Goal: Task Accomplishment & Management: Use online tool/utility

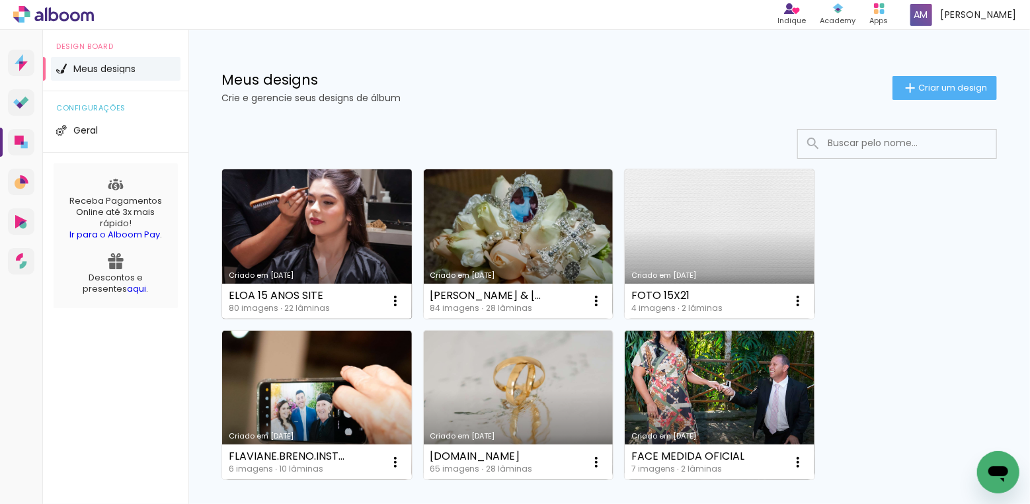
click at [368, 236] on link "Criado em [DATE]" at bounding box center [317, 243] width 190 height 149
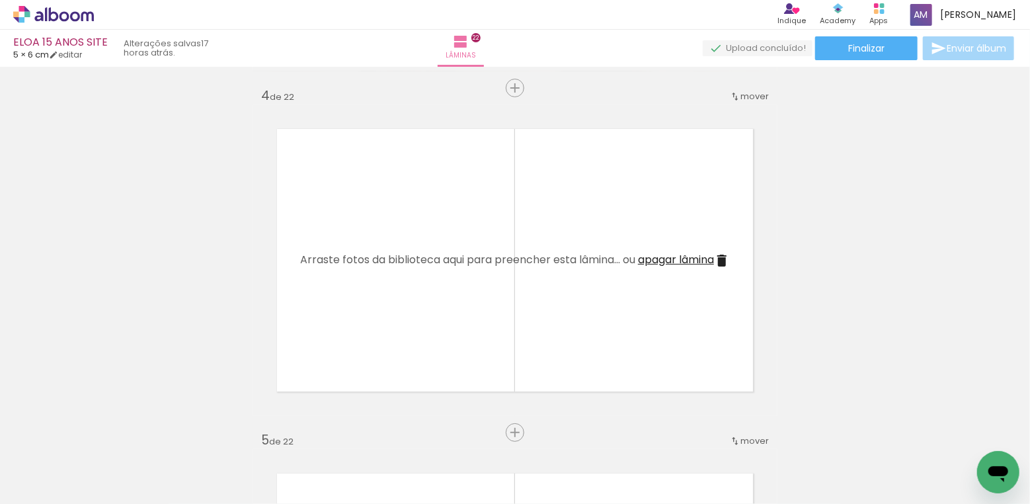
scroll to position [0, 2590]
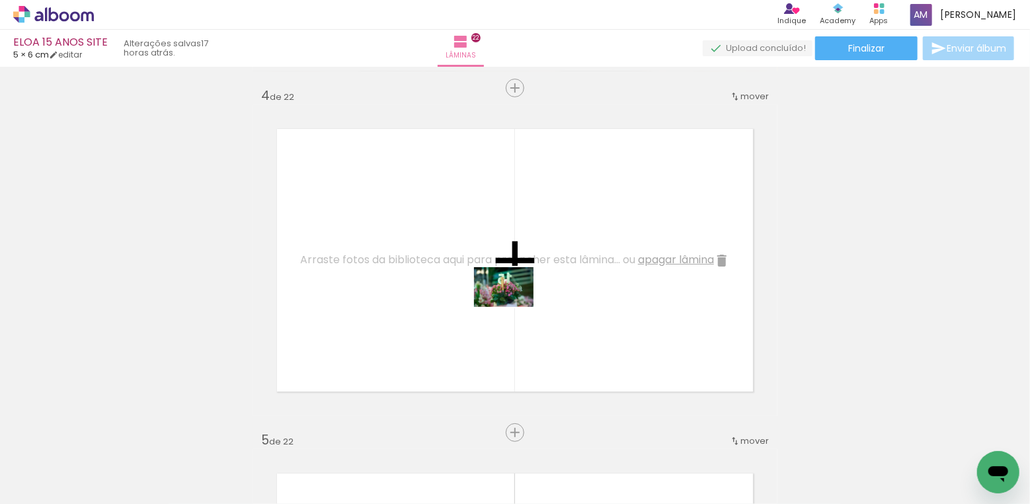
drag, startPoint x: 231, startPoint y: 456, endPoint x: 514, endPoint y: 307, distance: 319.5
click at [514, 307] on quentale-workspace at bounding box center [515, 252] width 1030 height 504
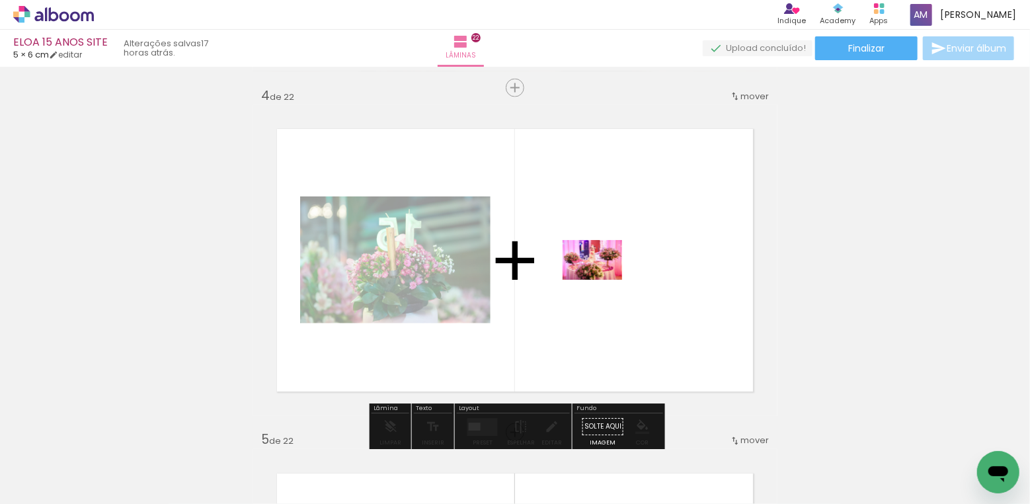
drag, startPoint x: 298, startPoint y: 464, endPoint x: 602, endPoint y: 280, distance: 355.4
click at [602, 280] on quentale-workspace at bounding box center [515, 252] width 1030 height 504
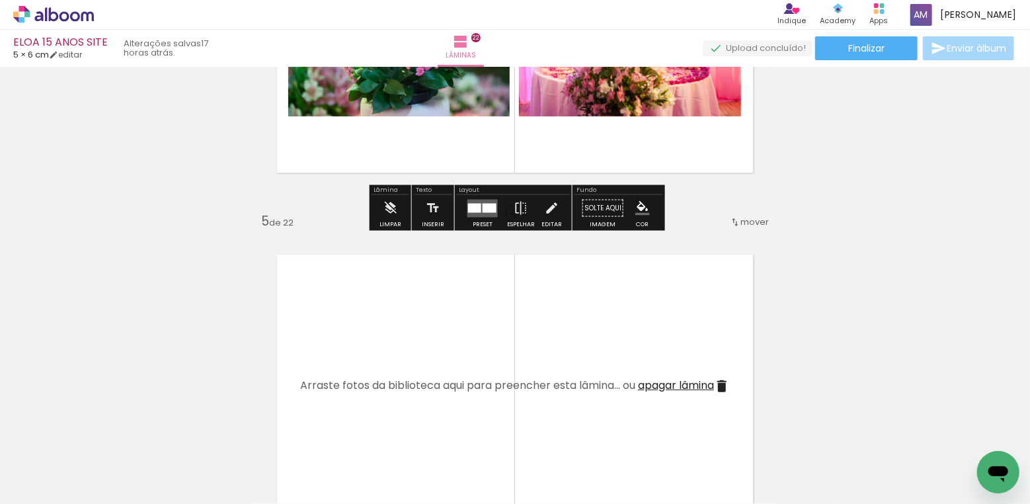
scroll to position [1387, 0]
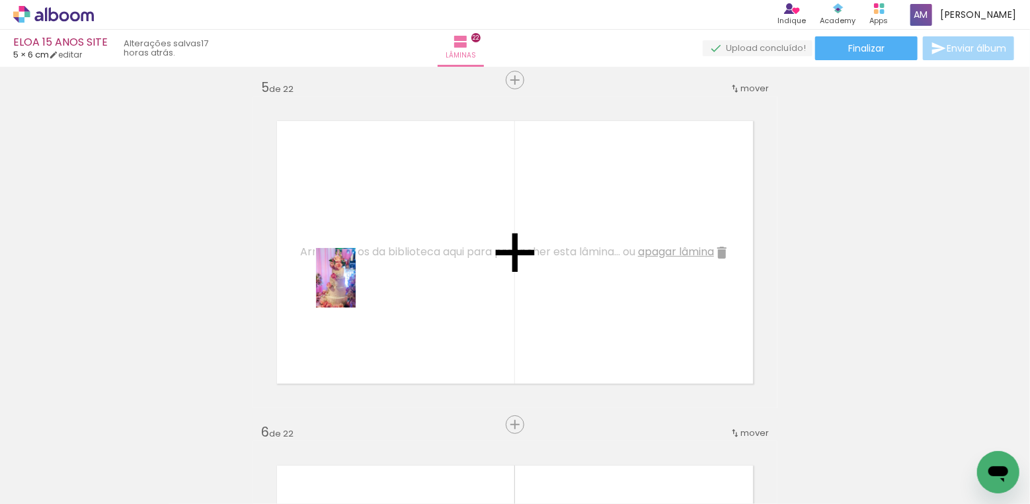
drag, startPoint x: 364, startPoint y: 420, endPoint x: 356, endPoint y: 288, distance: 132.5
click at [356, 288] on quentale-workspace at bounding box center [515, 252] width 1030 height 504
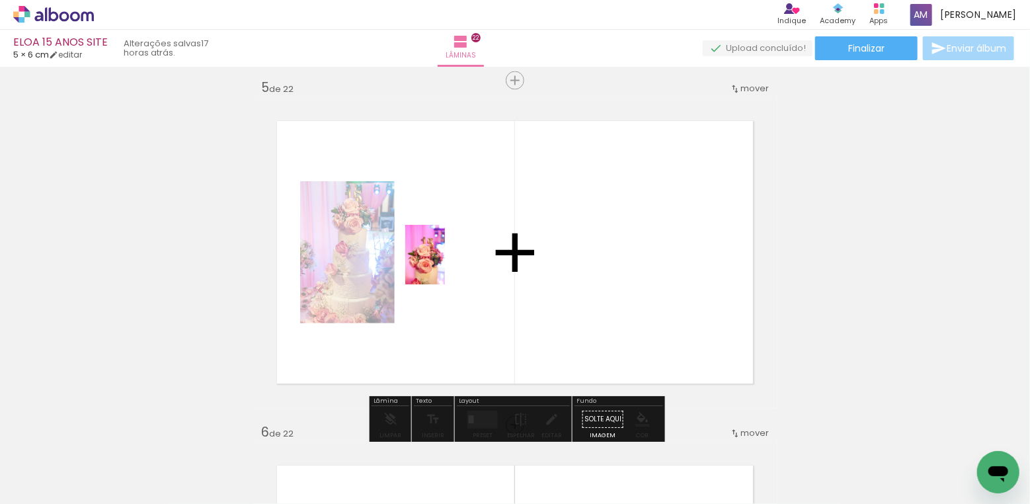
drag, startPoint x: 436, startPoint y: 458, endPoint x: 445, endPoint y: 265, distance: 193.3
click at [445, 265] on quentale-workspace at bounding box center [515, 252] width 1030 height 504
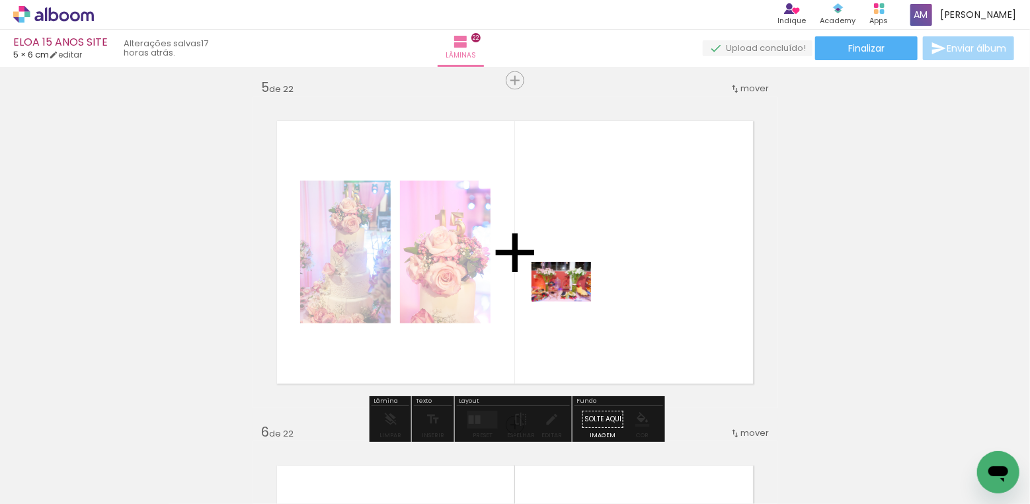
drag, startPoint x: 511, startPoint y: 454, endPoint x: 571, endPoint y: 302, distance: 164.2
click at [571, 302] on quentale-workspace at bounding box center [515, 252] width 1030 height 504
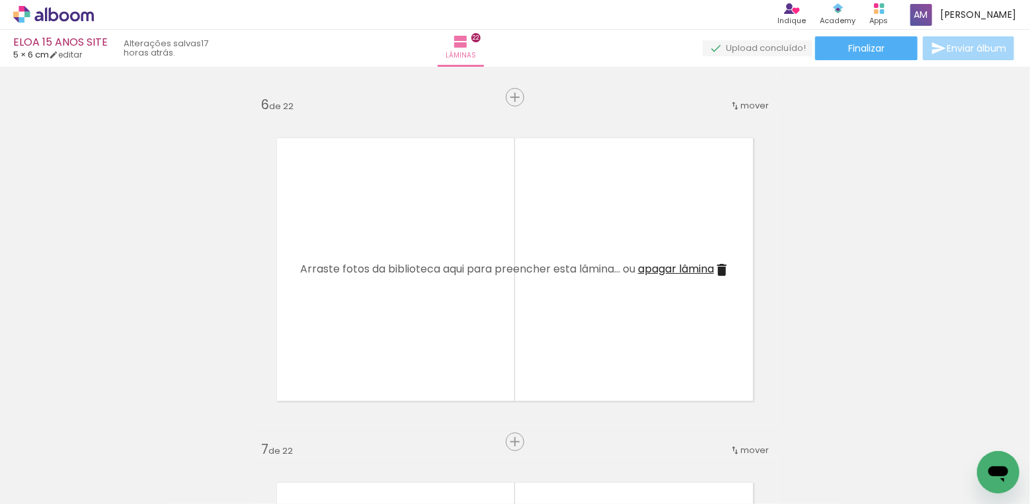
scroll to position [1755, 0]
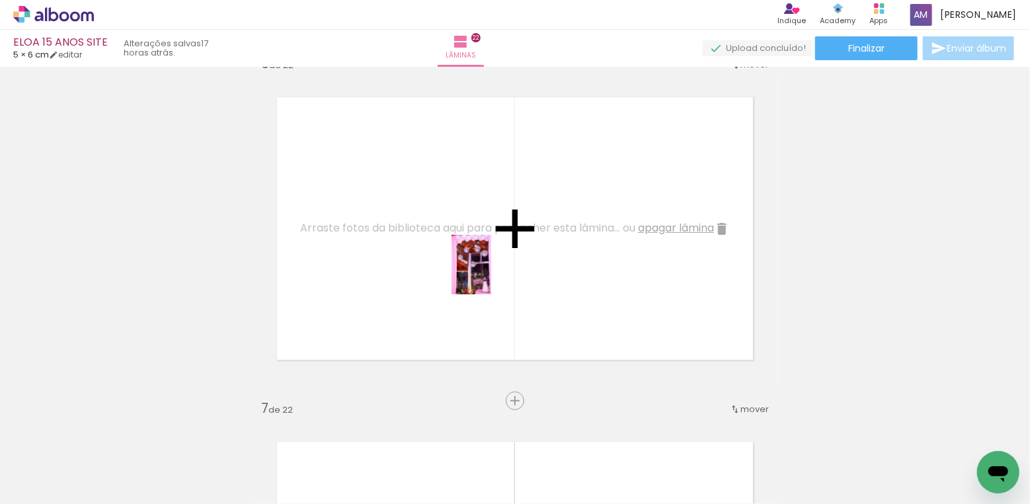
drag, startPoint x: 592, startPoint y: 448, endPoint x: 491, endPoint y: 274, distance: 200.3
click at [491, 274] on quentale-workspace at bounding box center [515, 252] width 1030 height 504
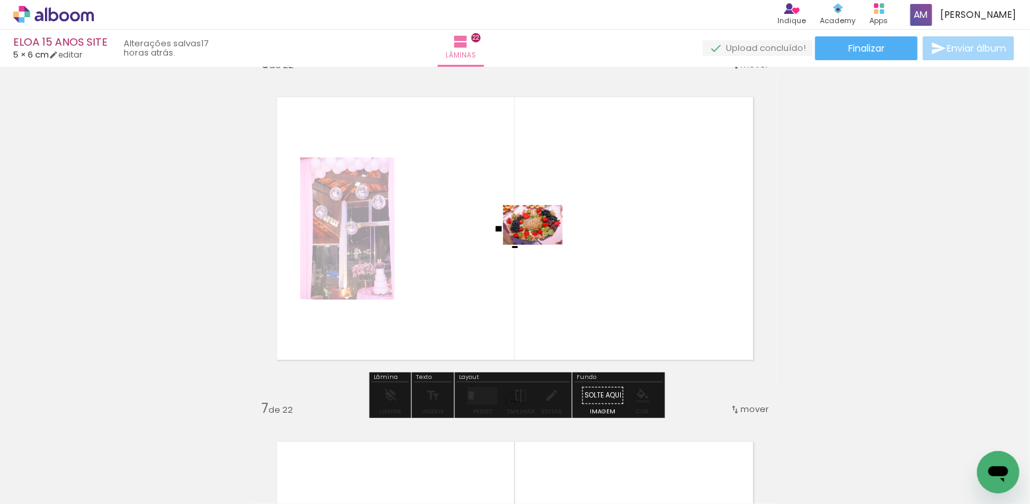
drag, startPoint x: 661, startPoint y: 456, endPoint x: 543, endPoint y: 245, distance: 241.9
click at [543, 245] on quentale-workspace at bounding box center [515, 252] width 1030 height 504
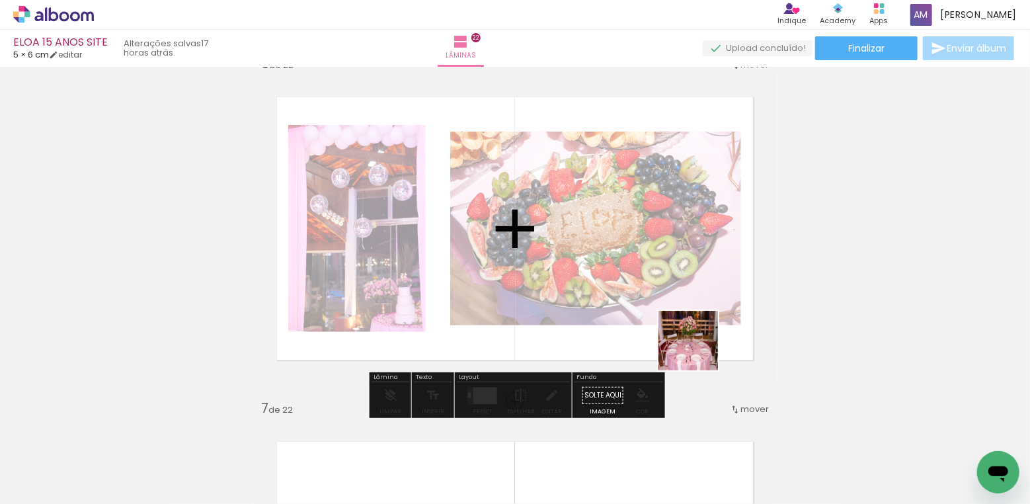
drag, startPoint x: 735, startPoint y: 455, endPoint x: 660, endPoint y: 267, distance: 203.0
click at [660, 267] on quentale-workspace at bounding box center [515, 252] width 1030 height 504
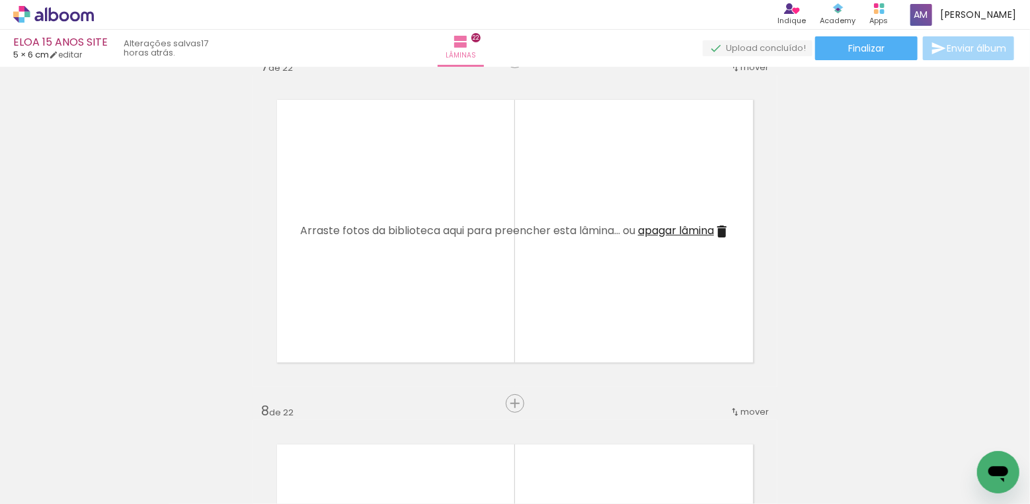
scroll to position [2102, 0]
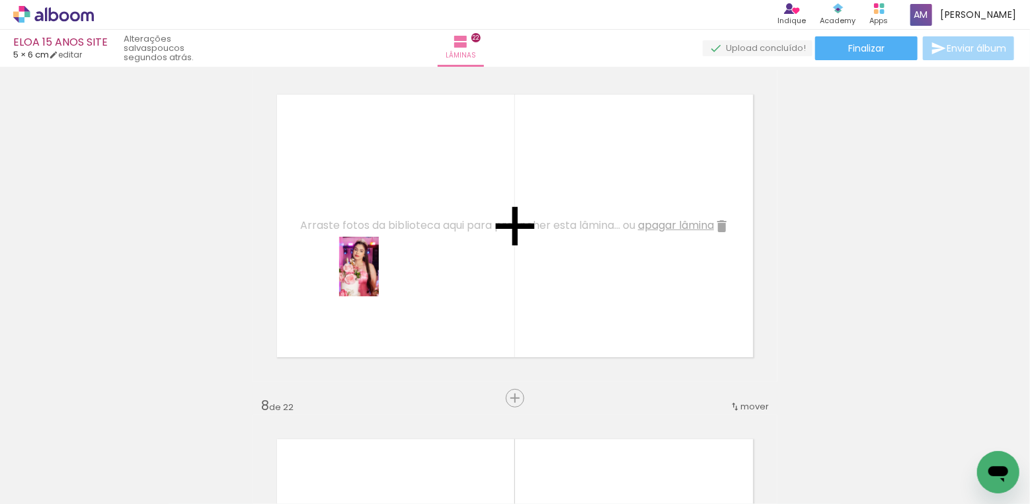
drag, startPoint x: 875, startPoint y: 470, endPoint x: 379, endPoint y: 276, distance: 532.3
click at [379, 276] on quentale-workspace at bounding box center [515, 252] width 1030 height 504
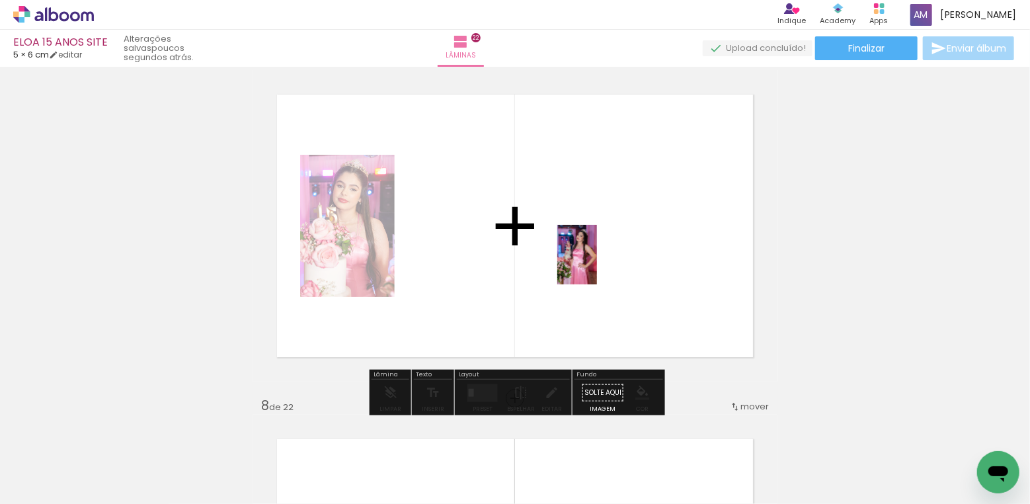
drag, startPoint x: 944, startPoint y: 445, endPoint x: 597, endPoint y: 265, distance: 390.7
click at [597, 265] on quentale-workspace at bounding box center [515, 252] width 1030 height 504
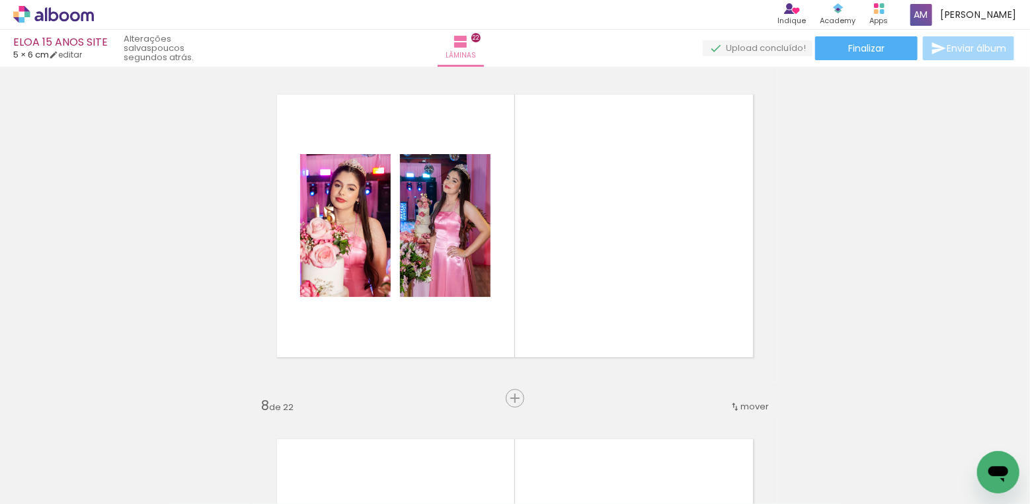
scroll to position [0, 3000]
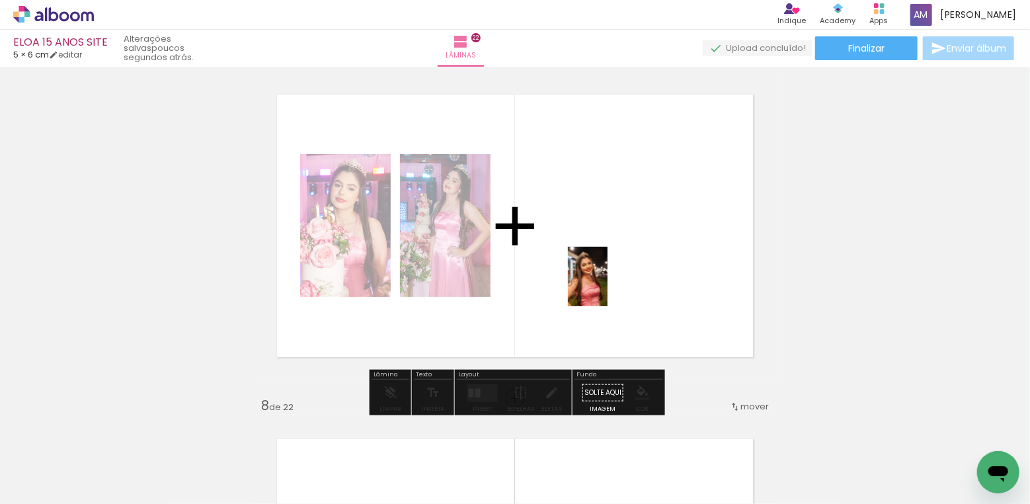
drag, startPoint x: 629, startPoint y: 466, endPoint x: 608, endPoint y: 286, distance: 180.5
click at [608, 286] on quentale-workspace at bounding box center [515, 252] width 1030 height 504
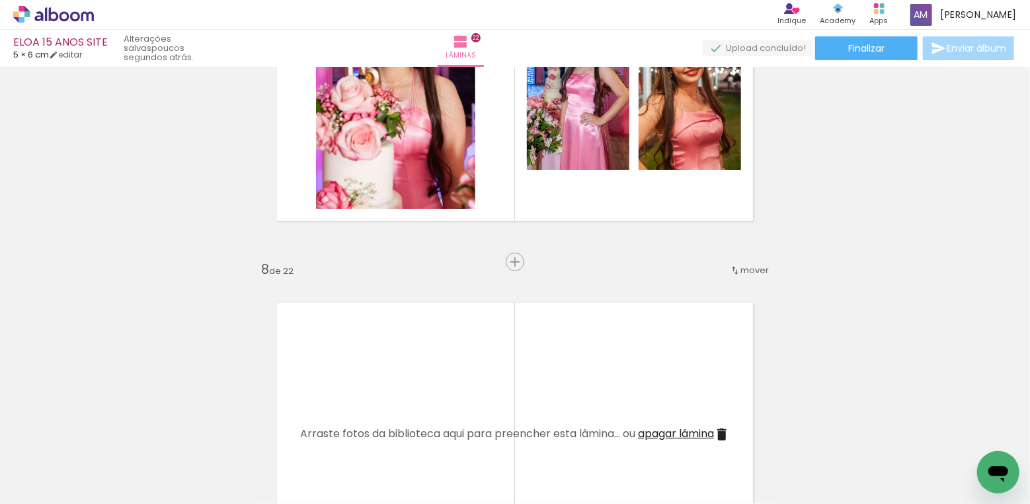
scroll to position [2405, 0]
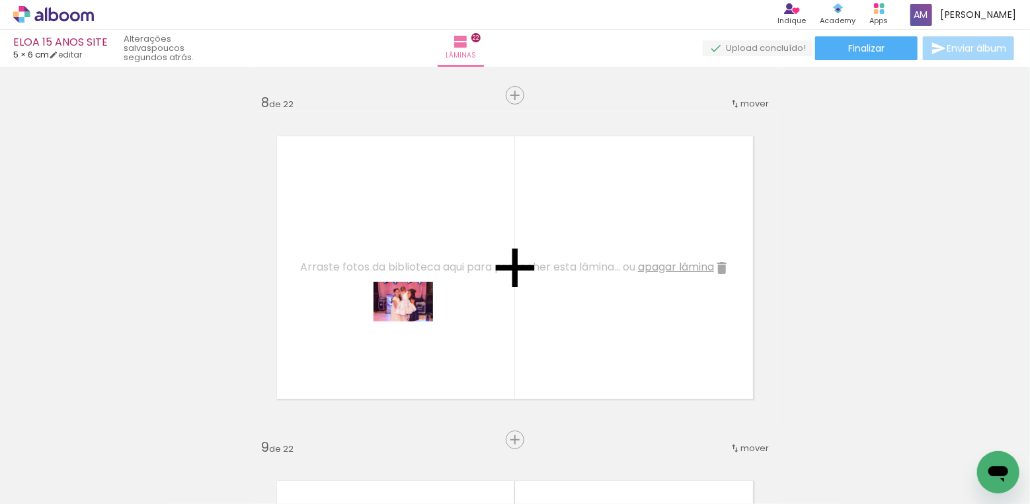
drag, startPoint x: 407, startPoint y: 474, endPoint x: 411, endPoint y: 309, distance: 164.7
click at [411, 309] on quentale-workspace at bounding box center [515, 252] width 1030 height 504
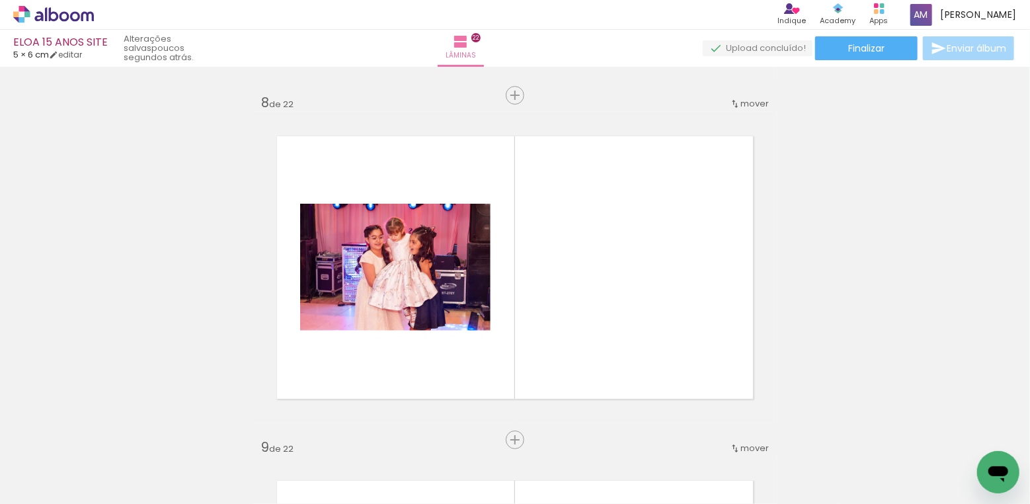
scroll to position [0, 0]
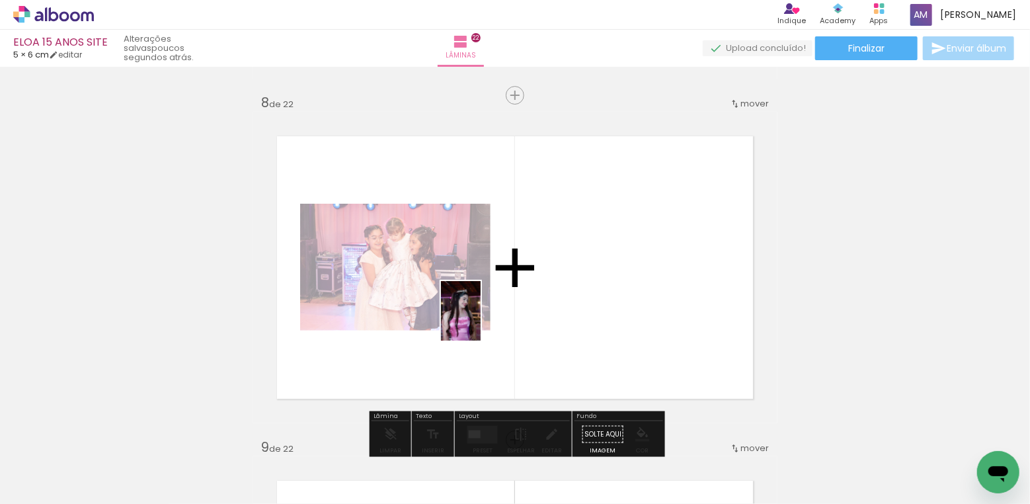
drag, startPoint x: 352, startPoint y: 464, endPoint x: 481, endPoint y: 321, distance: 192.0
click at [481, 321] on quentale-workspace at bounding box center [515, 252] width 1030 height 504
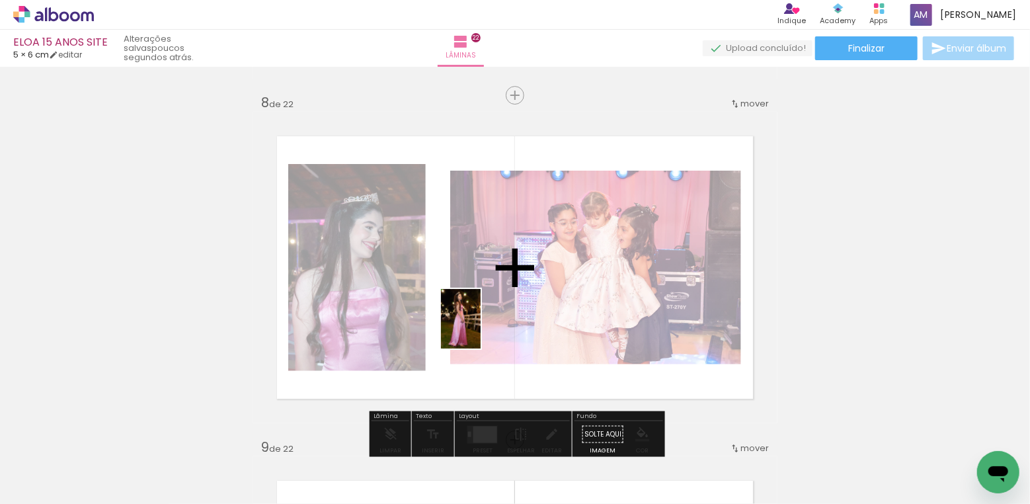
drag, startPoint x: 448, startPoint y: 446, endPoint x: 481, endPoint y: 329, distance: 122.3
click at [481, 329] on quentale-workspace at bounding box center [515, 252] width 1030 height 504
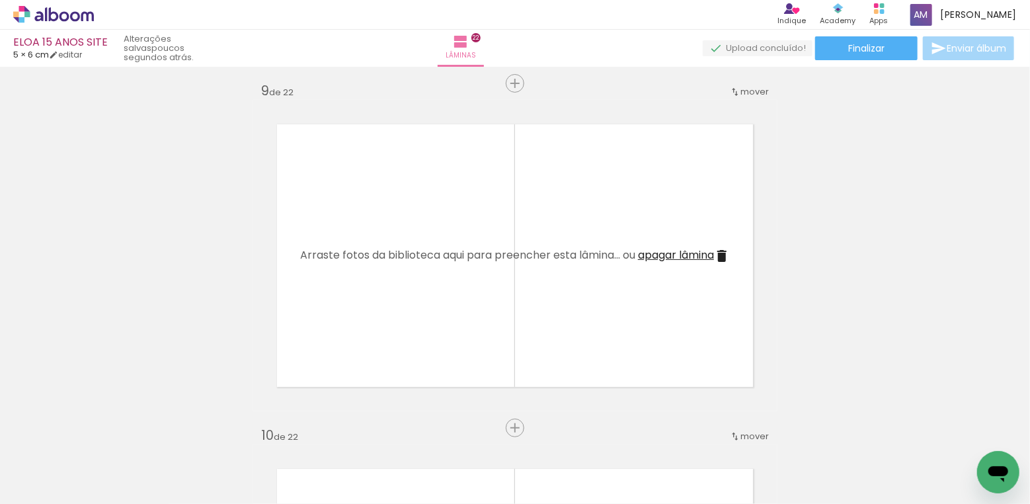
scroll to position [2779, 0]
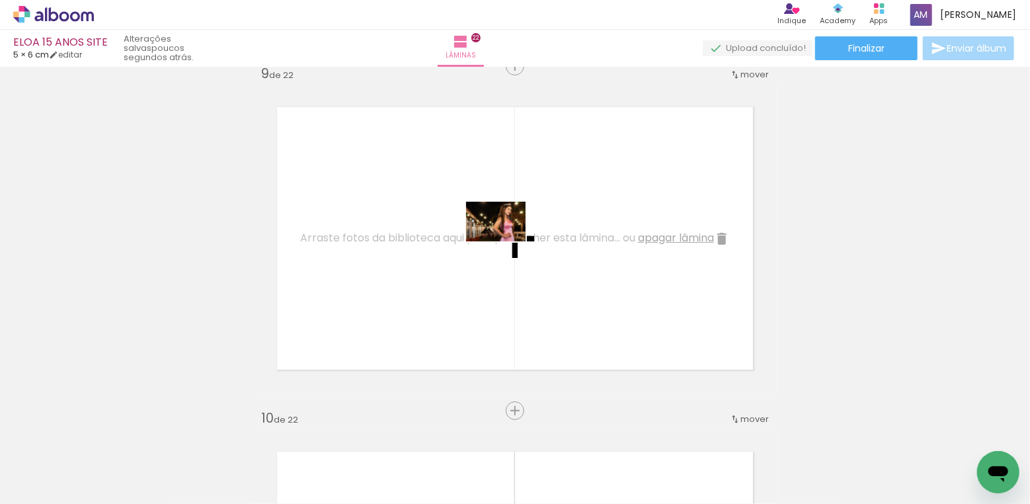
drag, startPoint x: 504, startPoint y: 456, endPoint x: 506, endPoint y: 241, distance: 214.9
click at [506, 241] on quentale-workspace at bounding box center [515, 252] width 1030 height 504
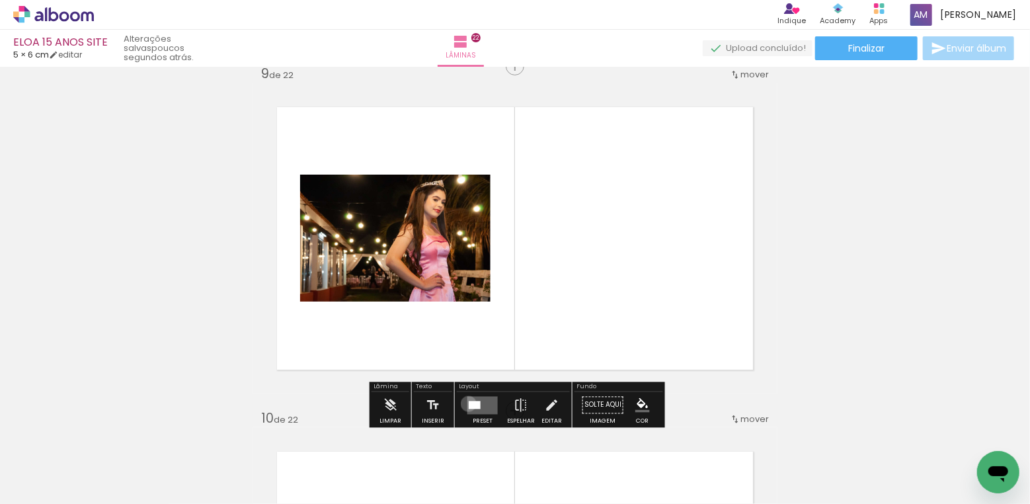
drag, startPoint x: 466, startPoint y: 403, endPoint x: 474, endPoint y: 402, distance: 8.7
click at [469, 403] on div at bounding box center [475, 405] width 12 height 8
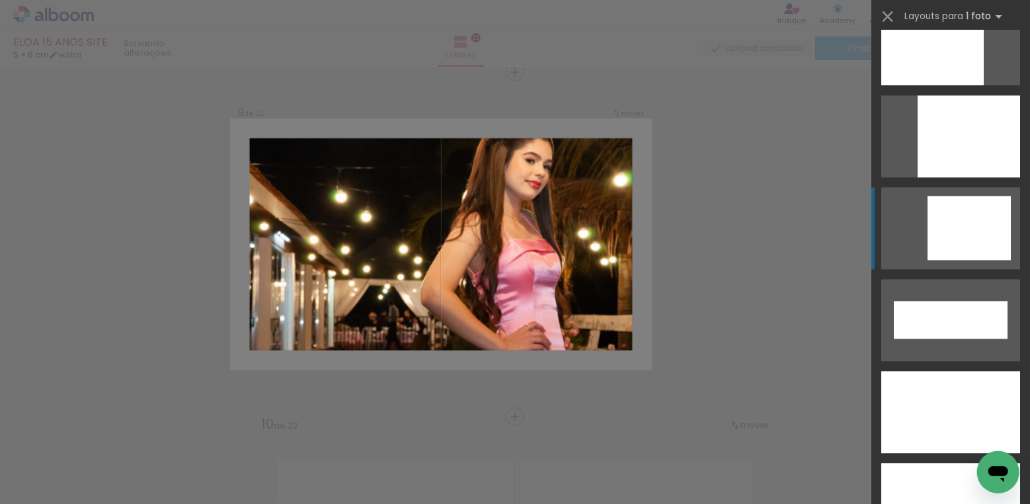
scroll to position [4205, 0]
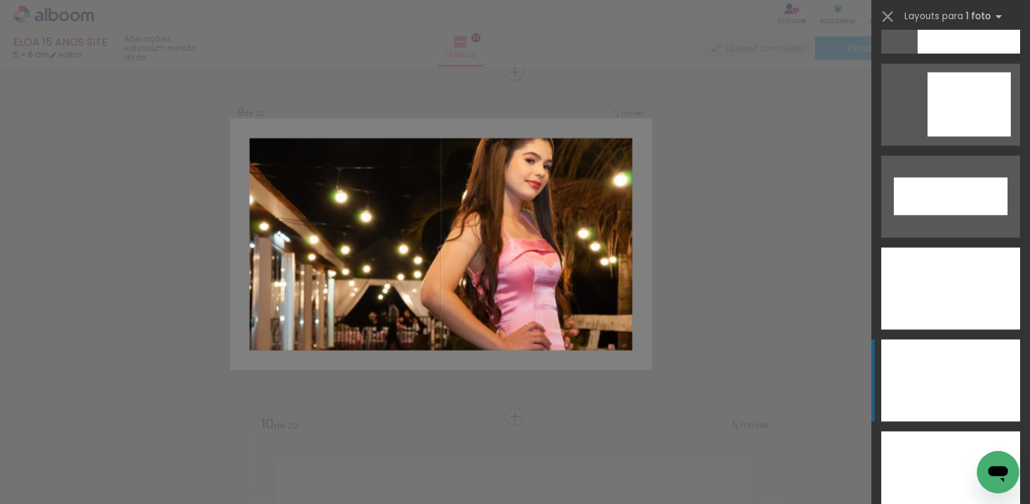
click at [954, 369] on div at bounding box center [951, 380] width 139 height 82
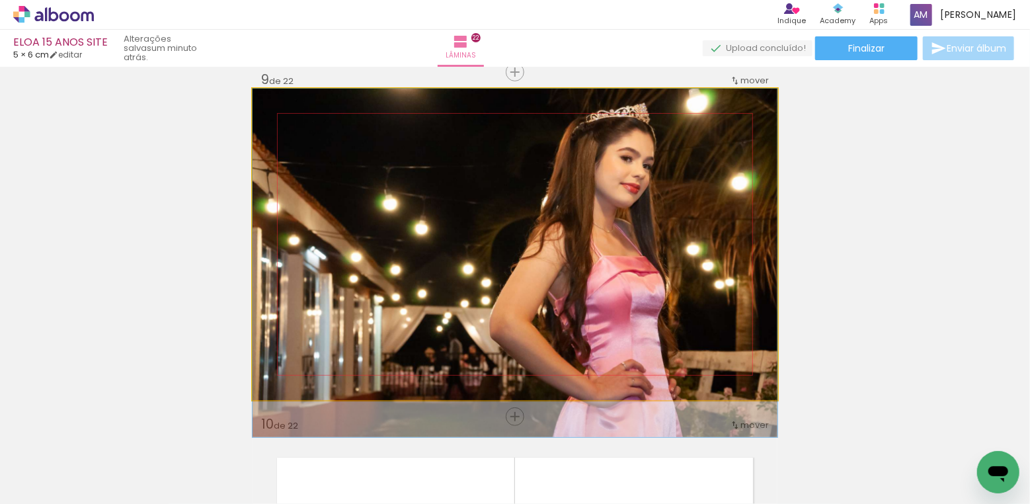
drag, startPoint x: 620, startPoint y: 282, endPoint x: 620, endPoint y: 333, distance: 50.9
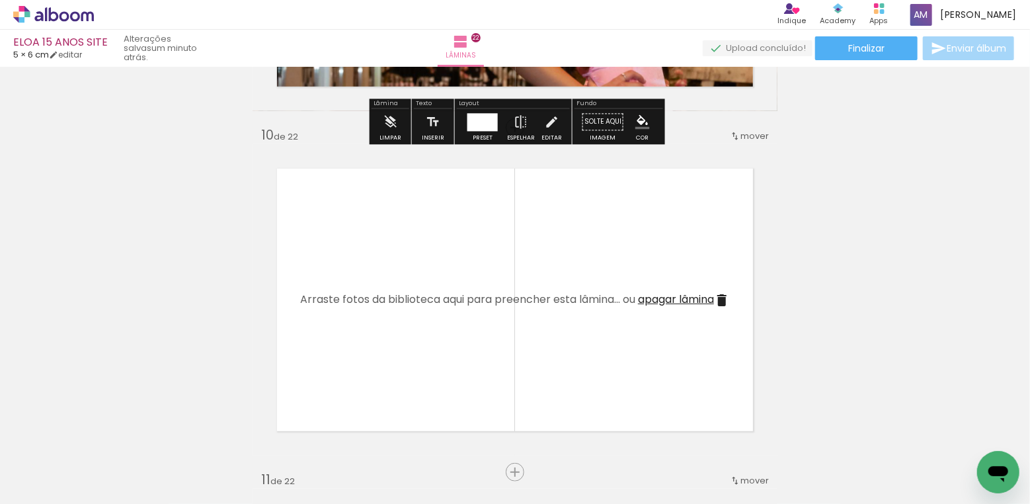
scroll to position [3106, 0]
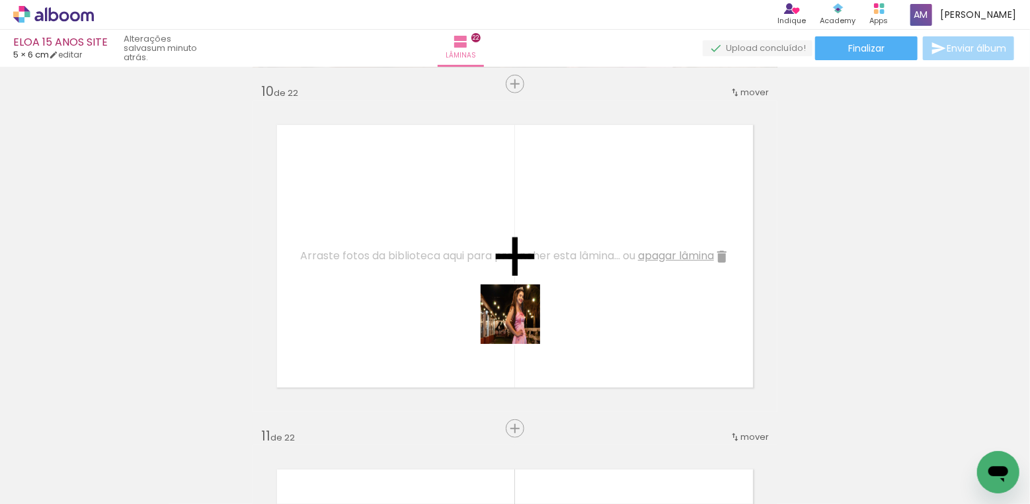
drag, startPoint x: 582, startPoint y: 456, endPoint x: 495, endPoint y: 262, distance: 213.1
click at [495, 262] on quentale-workspace at bounding box center [515, 252] width 1030 height 504
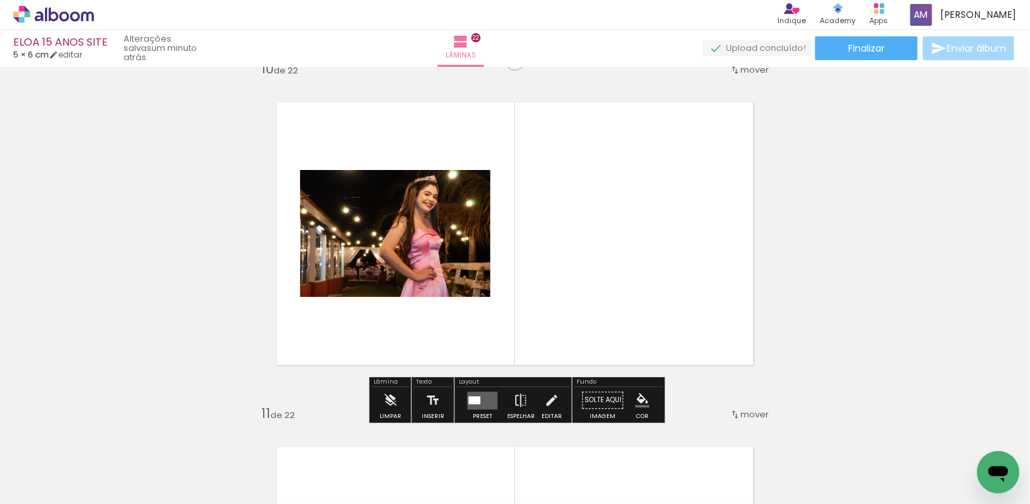
scroll to position [3129, 0]
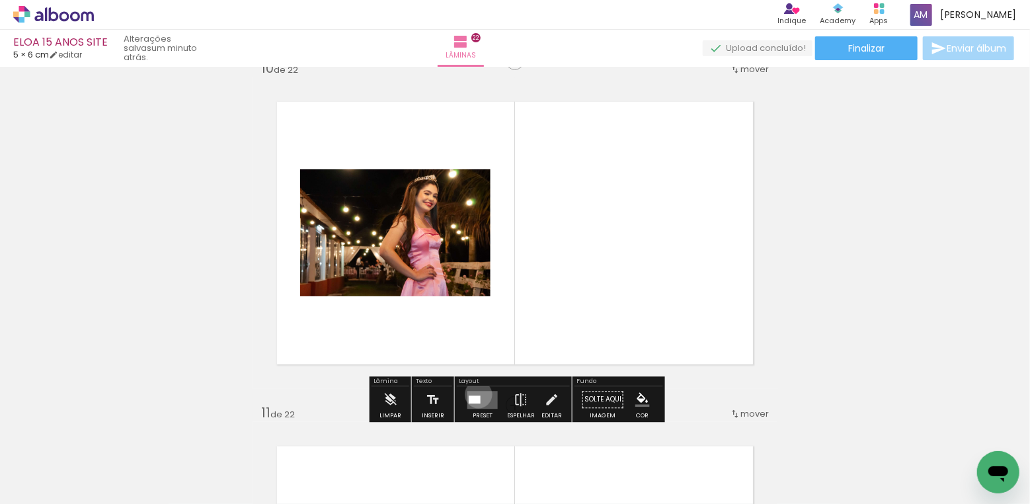
click at [475, 394] on quentale-layouter at bounding box center [483, 400] width 30 height 18
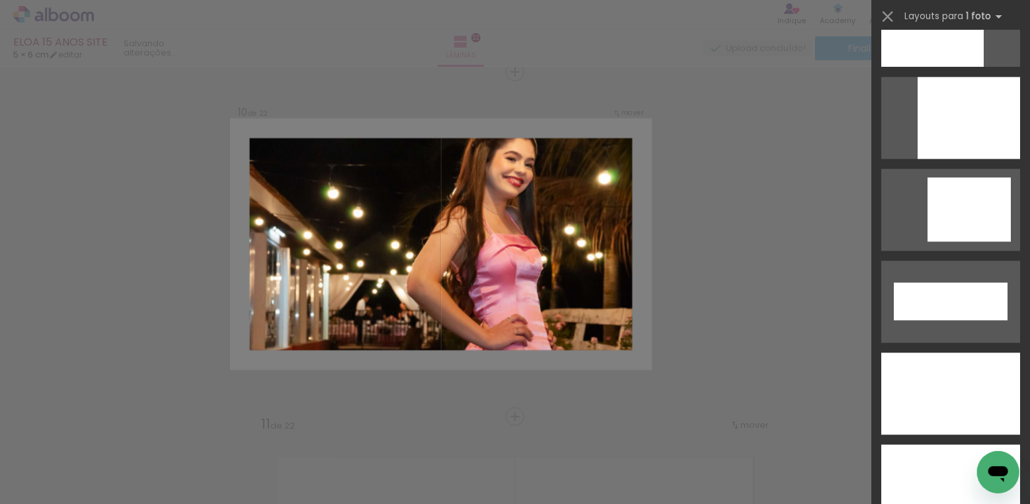
scroll to position [4448, 0]
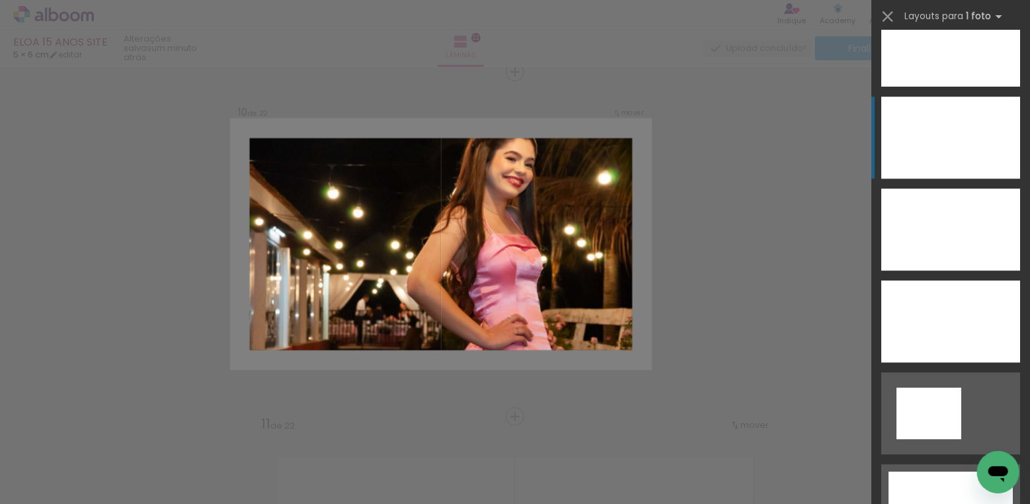
click at [947, 142] on div at bounding box center [951, 138] width 139 height 82
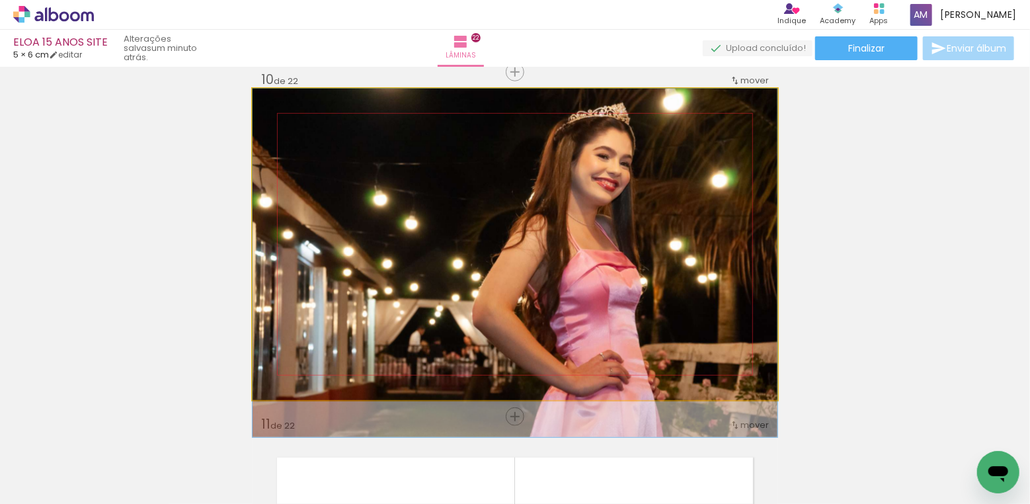
drag, startPoint x: 611, startPoint y: 278, endPoint x: 612, endPoint y: 321, distance: 43.7
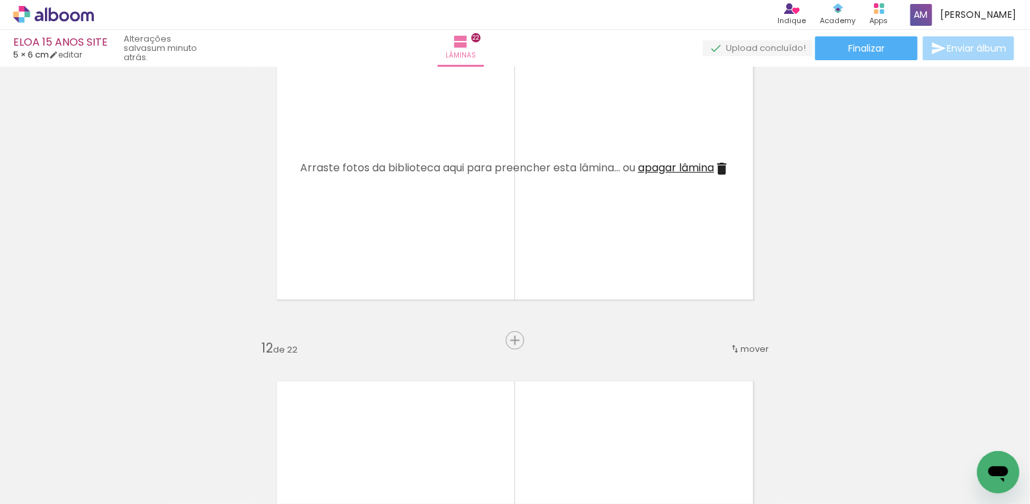
scroll to position [3568, 0]
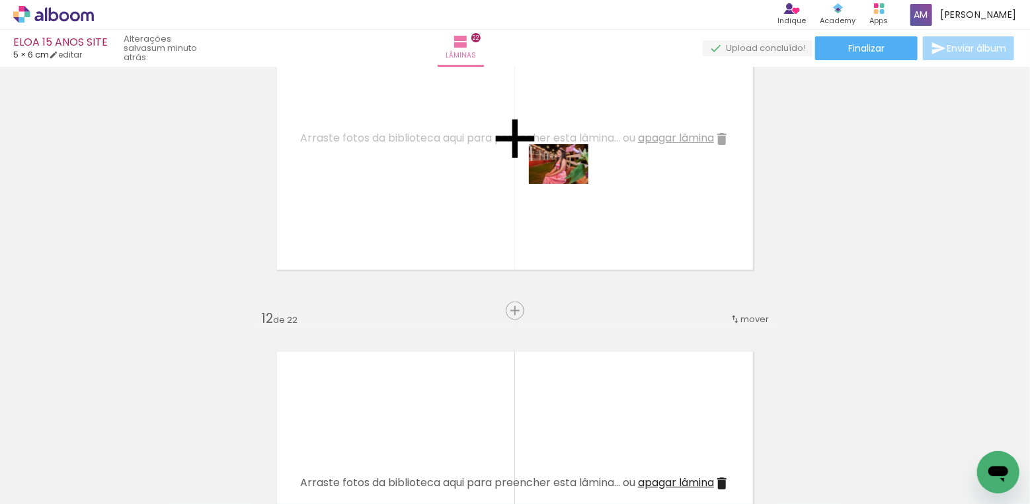
drag, startPoint x: 651, startPoint y: 421, endPoint x: 569, endPoint y: 184, distance: 251.4
click at [569, 184] on quentale-workspace at bounding box center [515, 252] width 1030 height 504
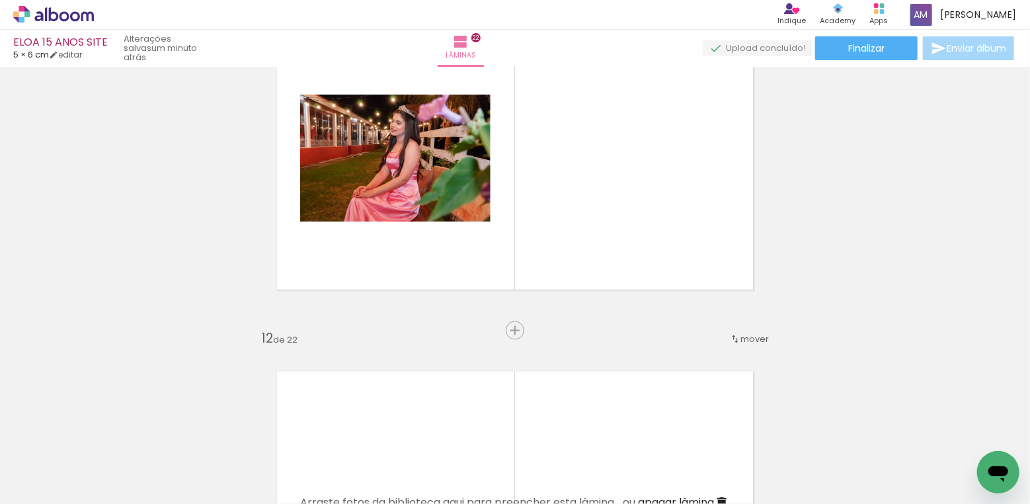
scroll to position [3549, 0]
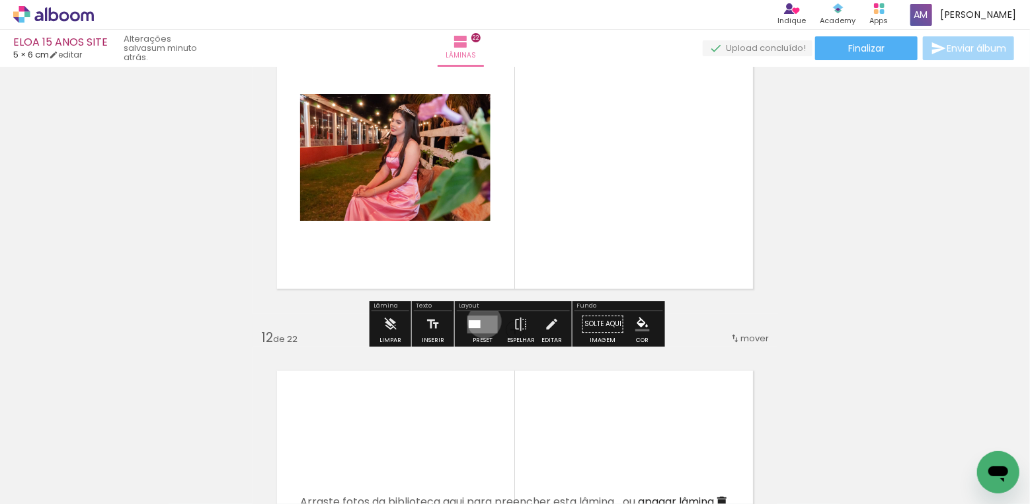
click at [481, 321] on quentale-layouter at bounding box center [483, 324] width 30 height 18
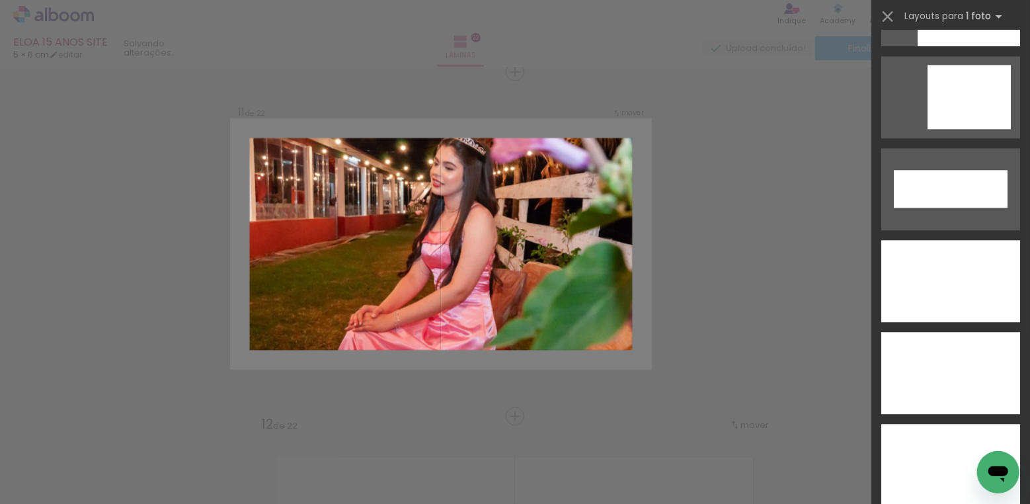
scroll to position [4265, 0]
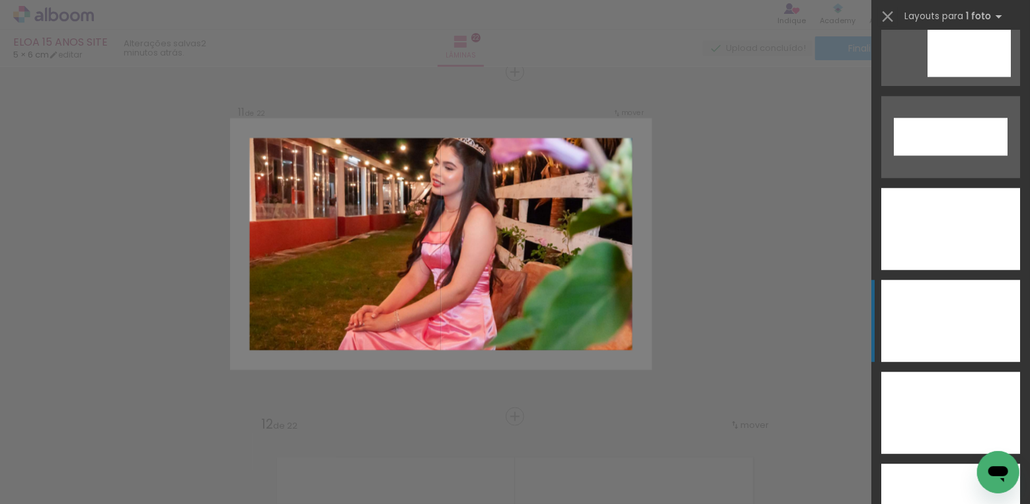
click at [963, 312] on div at bounding box center [951, 321] width 139 height 82
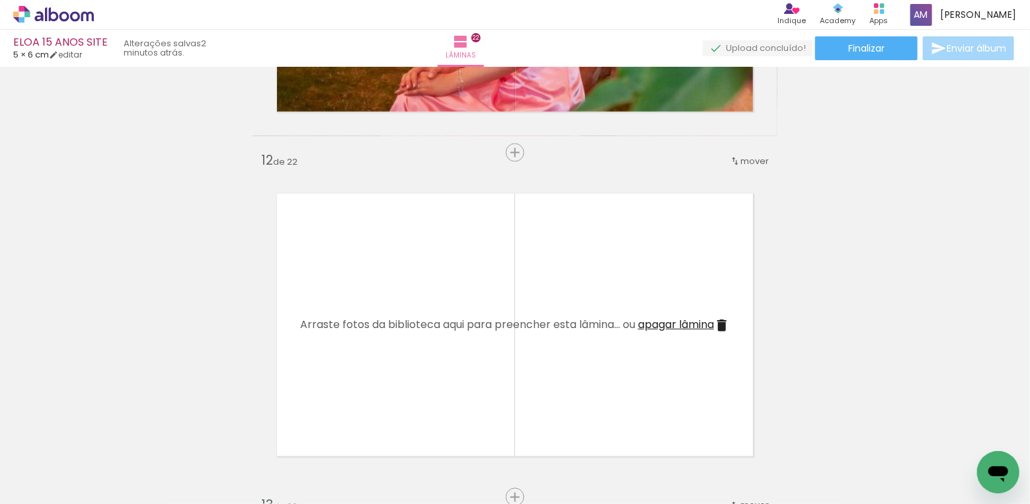
scroll to position [3807, 0]
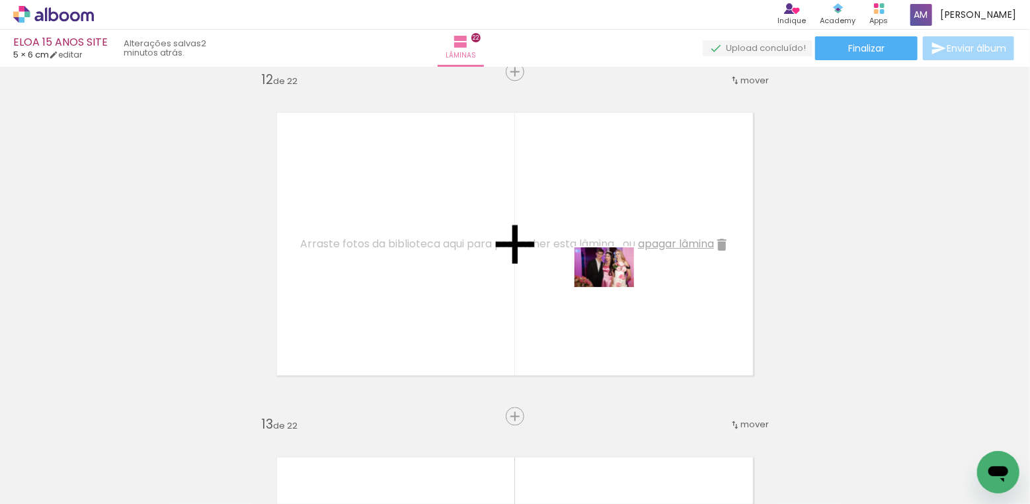
drag, startPoint x: 752, startPoint y: 450, endPoint x: 614, endPoint y: 287, distance: 213.5
click at [614, 287] on quentale-workspace at bounding box center [515, 252] width 1030 height 504
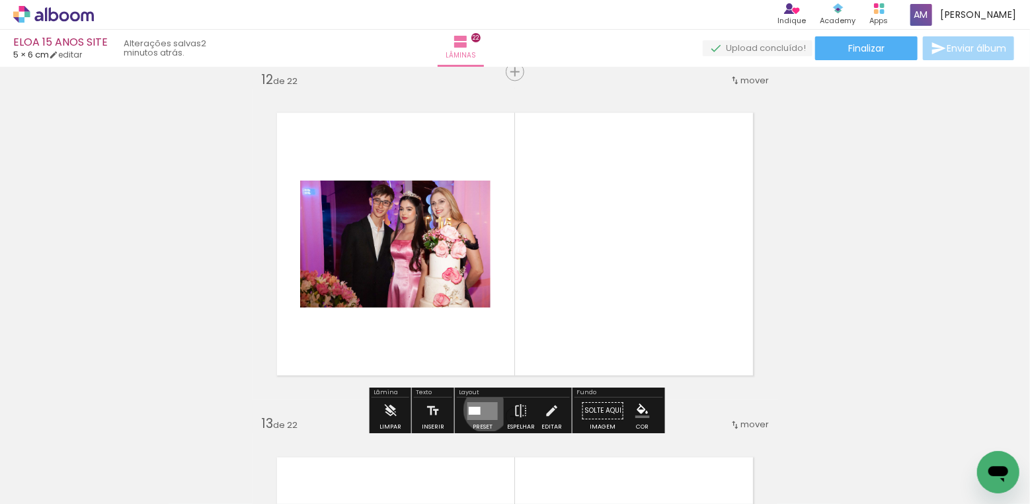
click at [483, 409] on quentale-layouter at bounding box center [483, 411] width 30 height 18
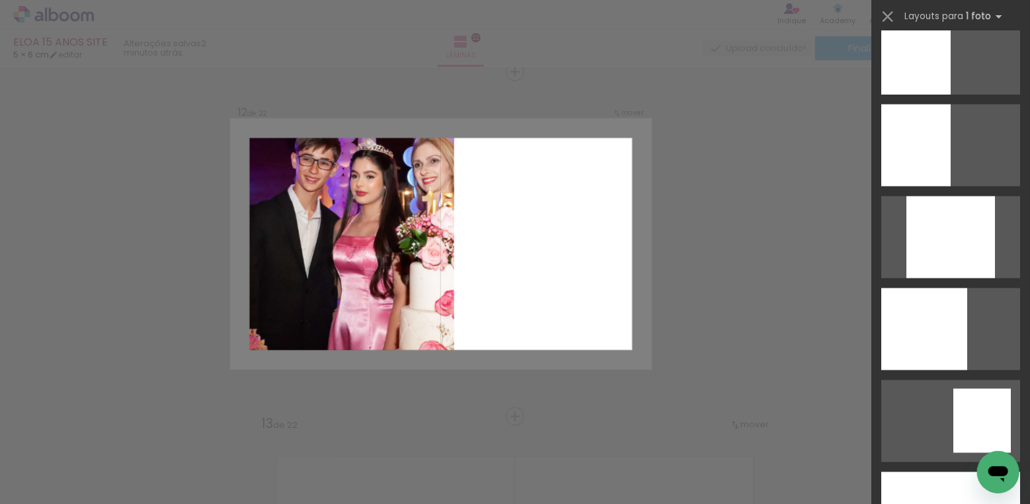
scroll to position [1233, 0]
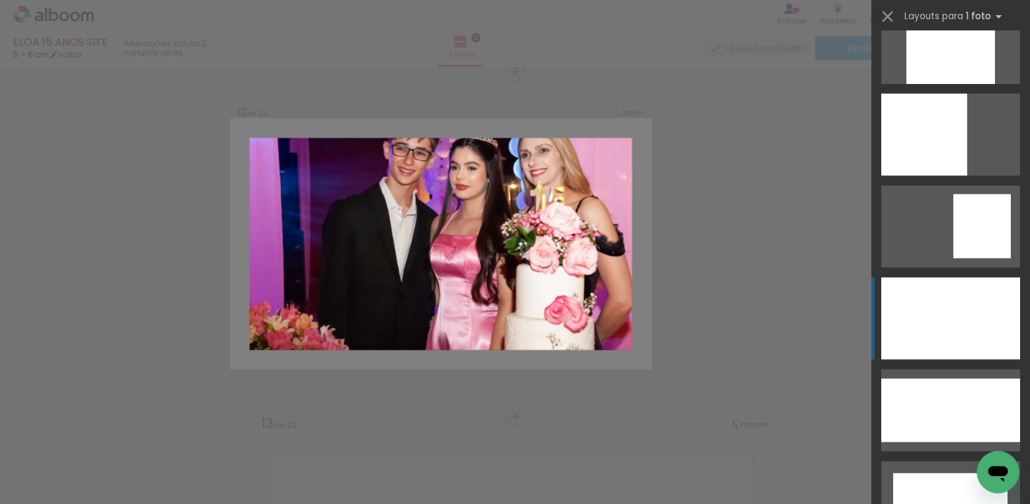
click at [977, 315] on div at bounding box center [951, 319] width 139 height 82
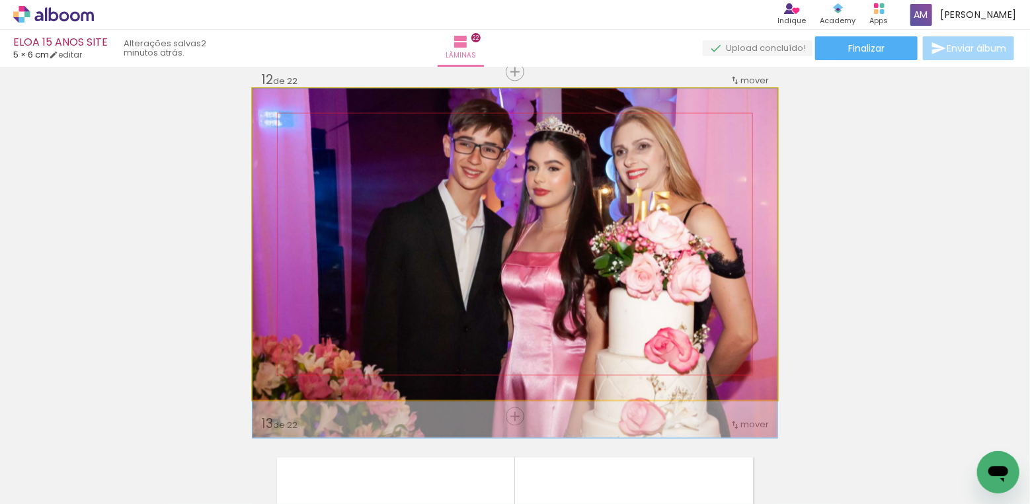
drag, startPoint x: 579, startPoint y: 229, endPoint x: 560, endPoint y: 281, distance: 55.0
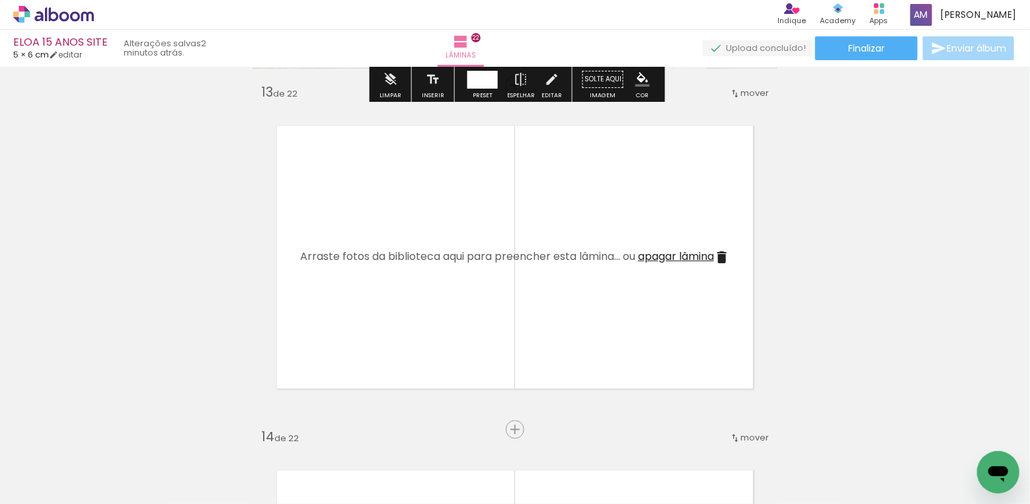
scroll to position [4140, 0]
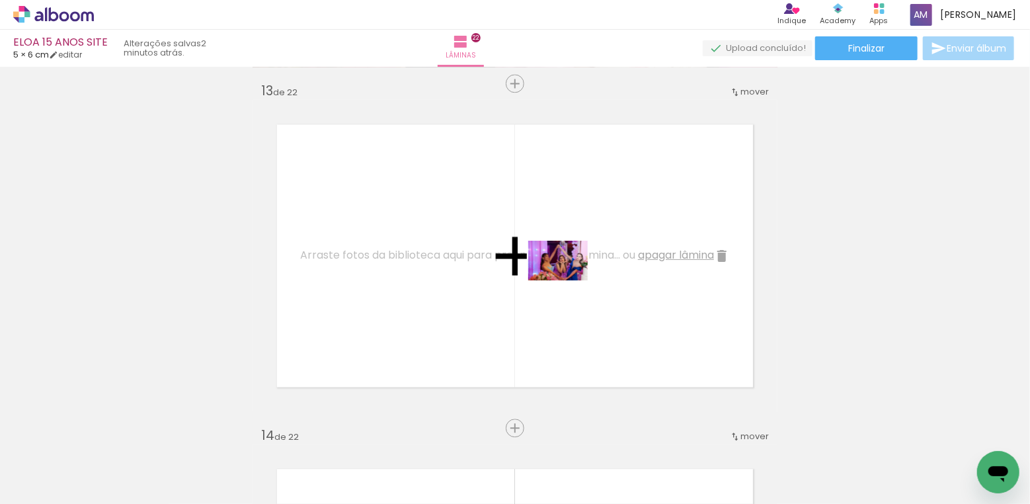
drag, startPoint x: 821, startPoint y: 459, endPoint x: 568, endPoint y: 280, distance: 310.3
click at [568, 280] on quentale-workspace at bounding box center [515, 252] width 1030 height 504
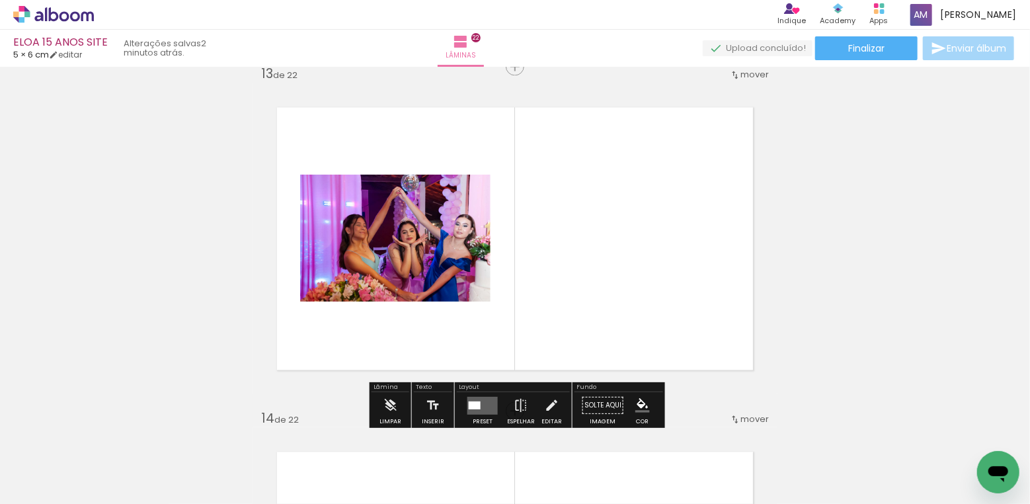
scroll to position [4174, 0]
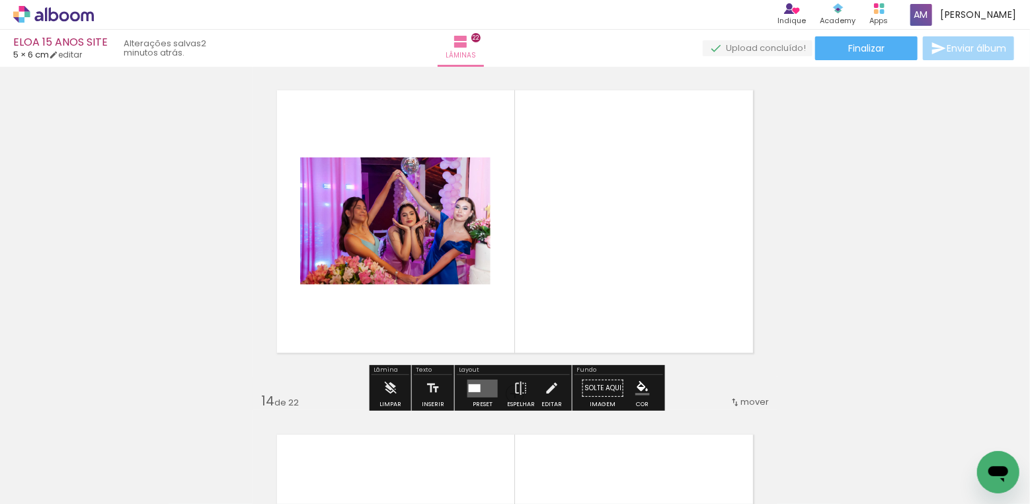
click at [470, 380] on quentale-layouter at bounding box center [483, 388] width 30 height 18
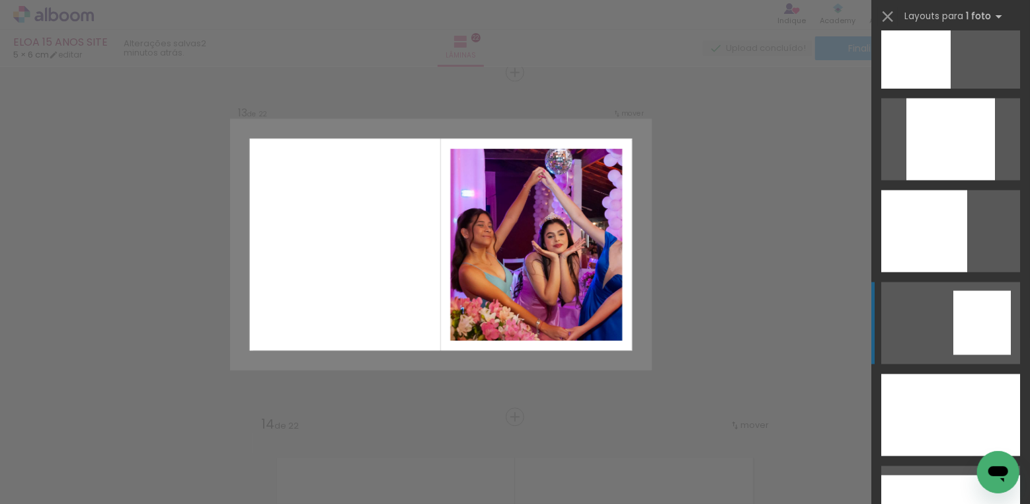
scroll to position [1230, 0]
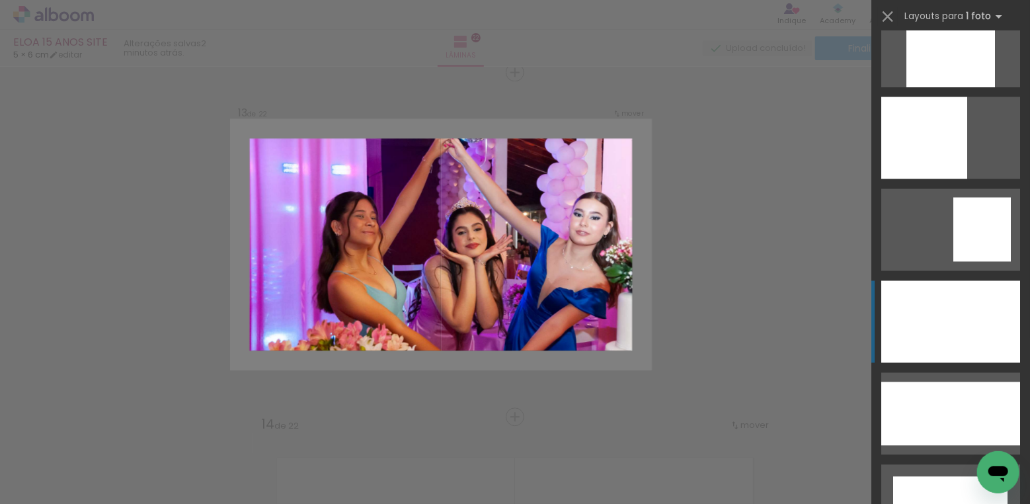
click at [953, 307] on div at bounding box center [951, 322] width 139 height 82
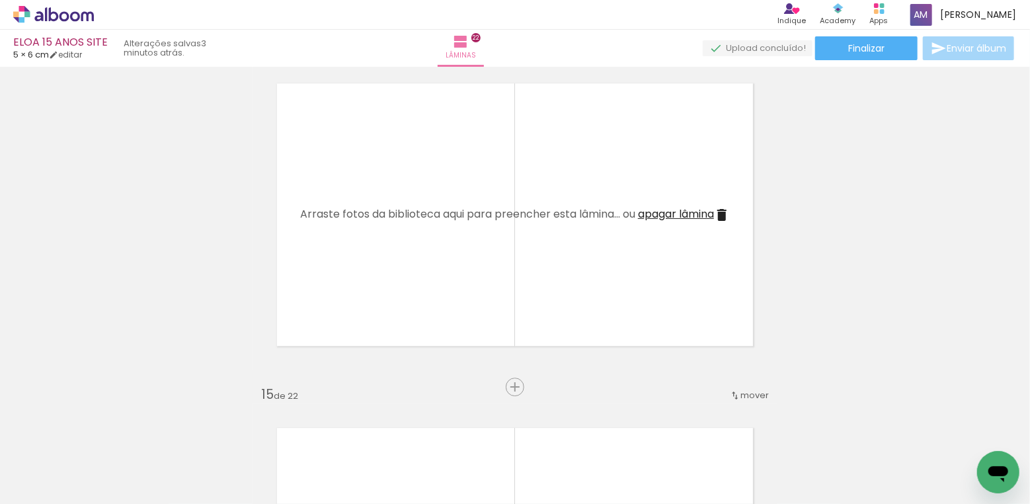
scroll to position [4517, 0]
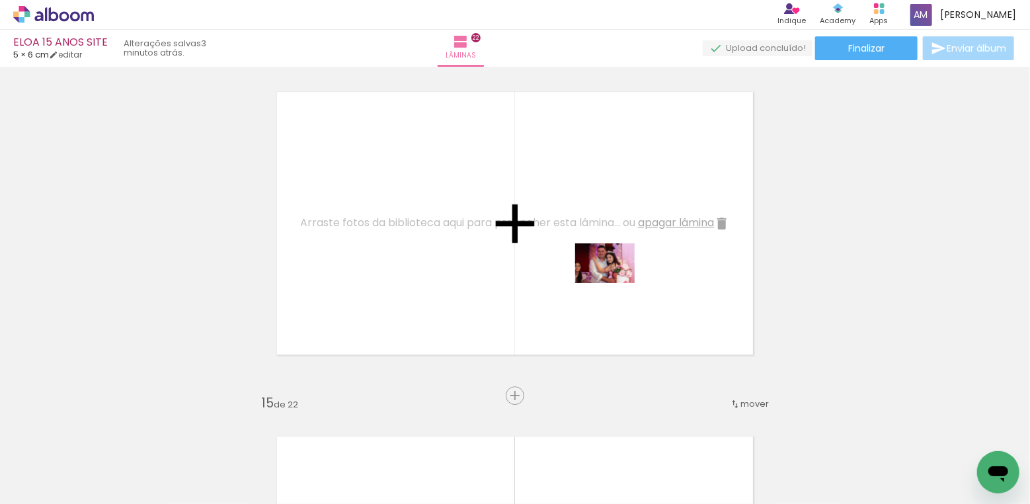
drag, startPoint x: 879, startPoint y: 459, endPoint x: 615, endPoint y: 283, distance: 317.1
click at [615, 283] on quentale-workspace at bounding box center [515, 252] width 1030 height 504
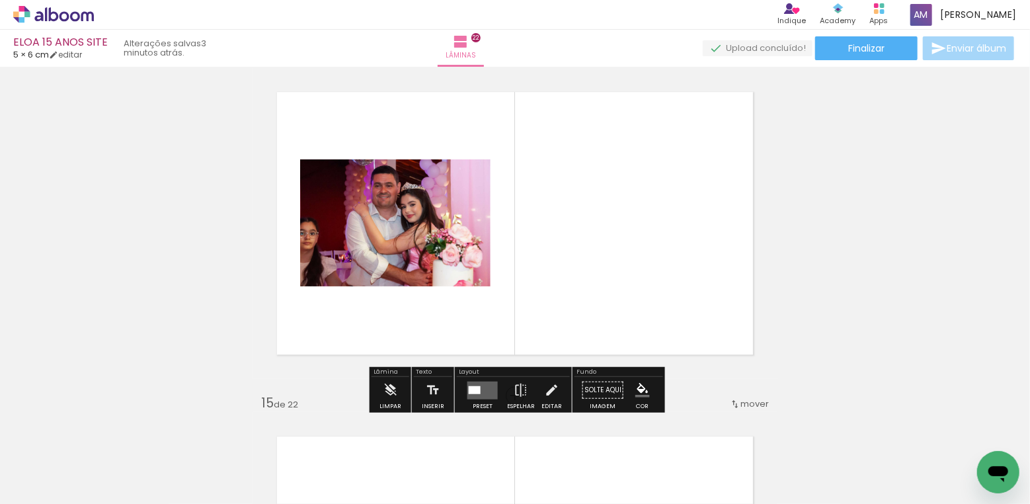
click at [472, 386] on div at bounding box center [475, 390] width 12 height 8
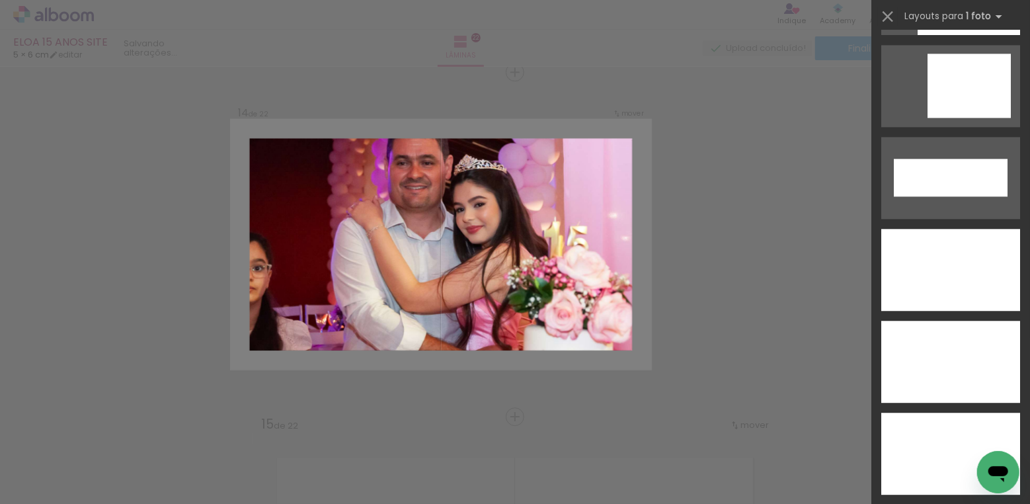
scroll to position [4365, 0]
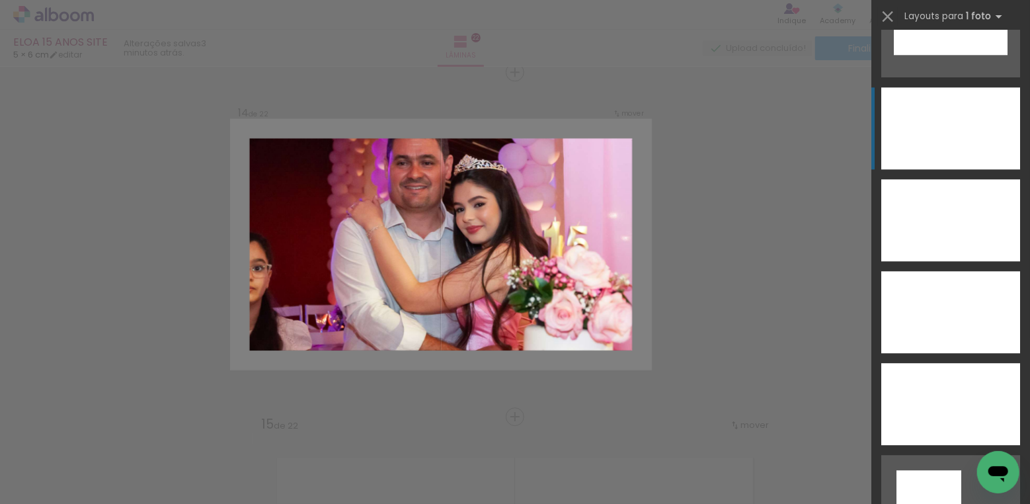
click at [962, 109] on div at bounding box center [951, 128] width 139 height 82
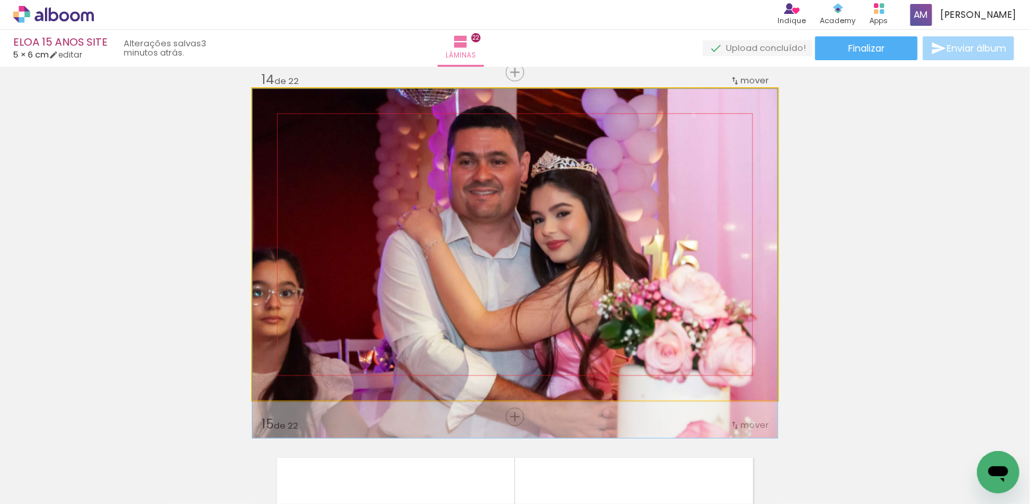
drag, startPoint x: 669, startPoint y: 236, endPoint x: 665, endPoint y: 272, distance: 36.6
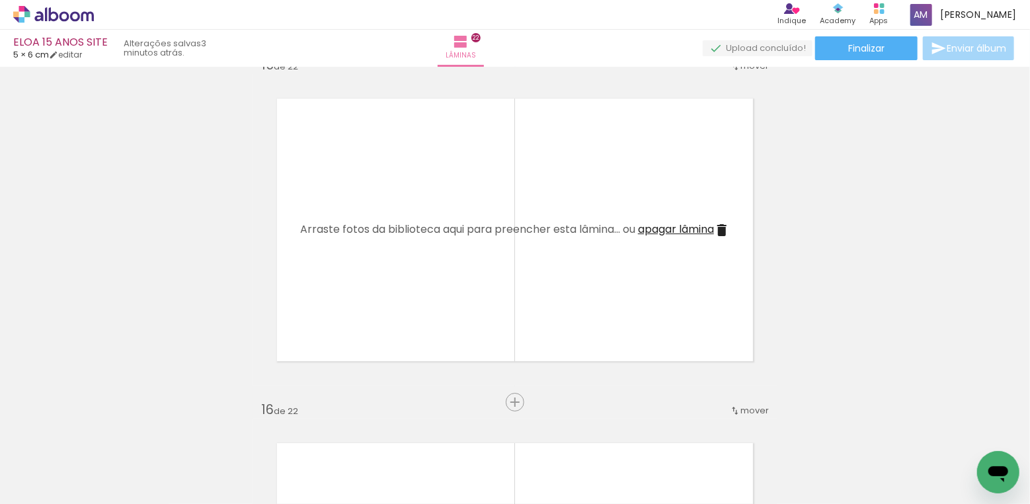
scroll to position [4865, 0]
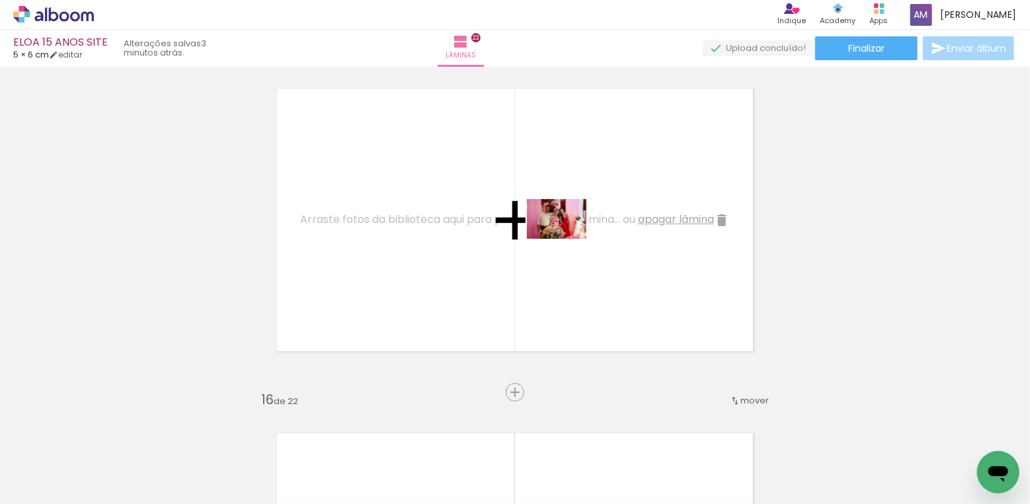
drag, startPoint x: 961, startPoint y: 445, endPoint x: 567, endPoint y: 239, distance: 444.9
click at [567, 239] on quentale-workspace at bounding box center [515, 252] width 1030 height 504
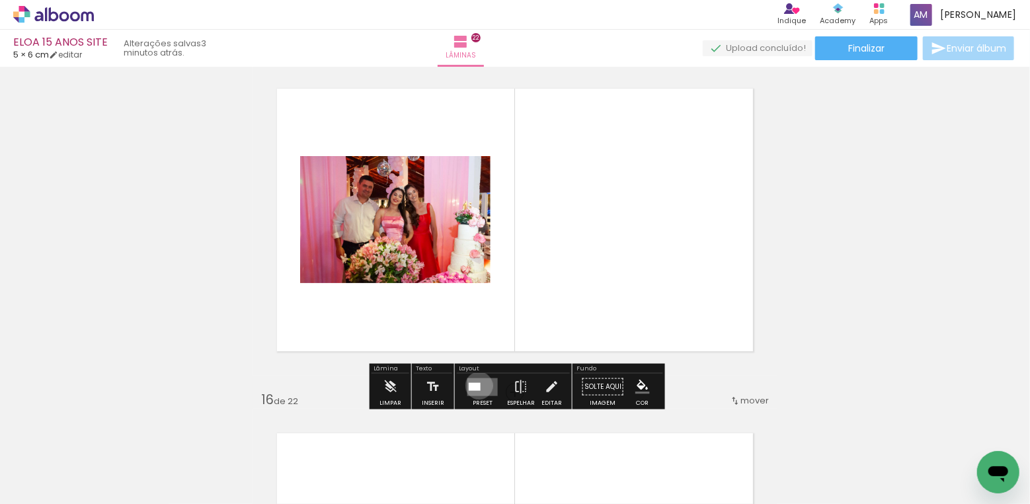
click at [476, 385] on div at bounding box center [475, 386] width 12 height 8
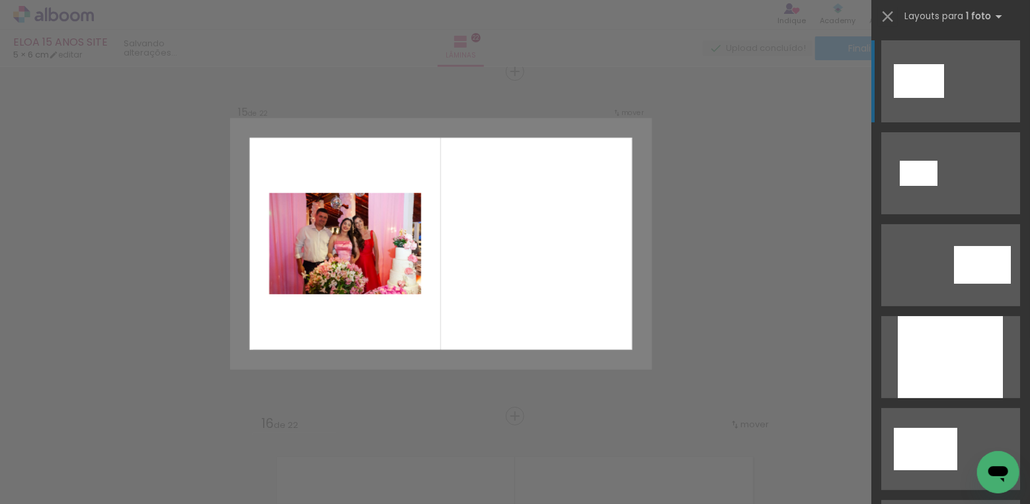
scroll to position [4840, 0]
click at [479, 266] on quentale-layouter at bounding box center [441, 244] width 420 height 249
click at [595, 236] on quentale-layouter at bounding box center [441, 244] width 420 height 249
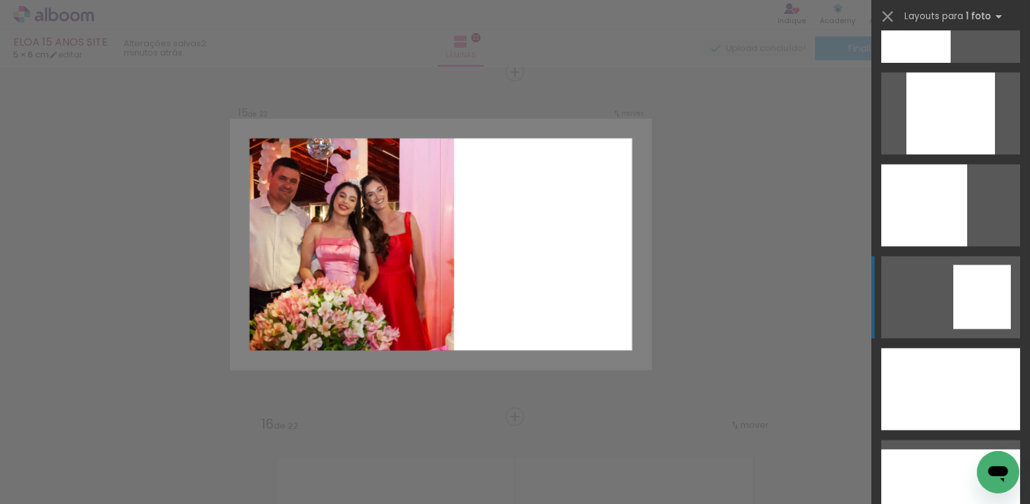
scroll to position [1200, 0]
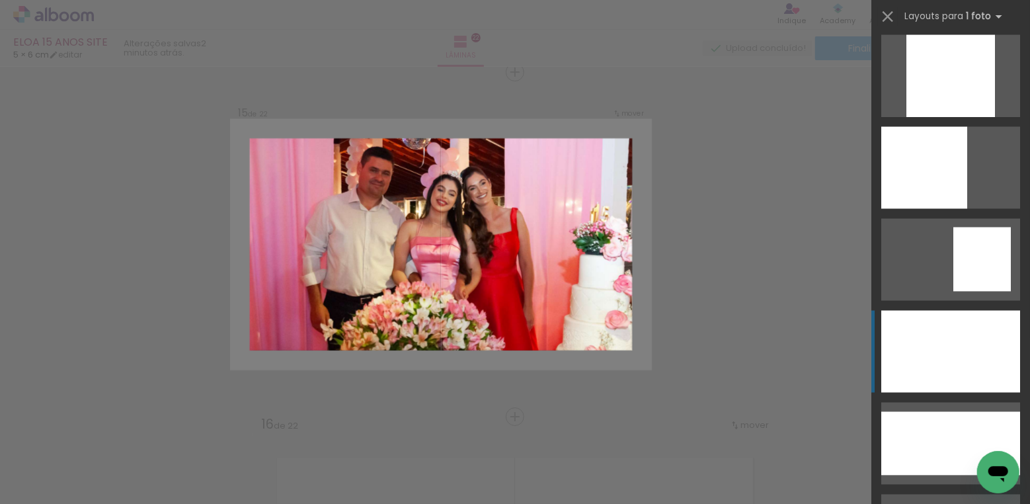
click at [964, 352] on div at bounding box center [951, 352] width 139 height 82
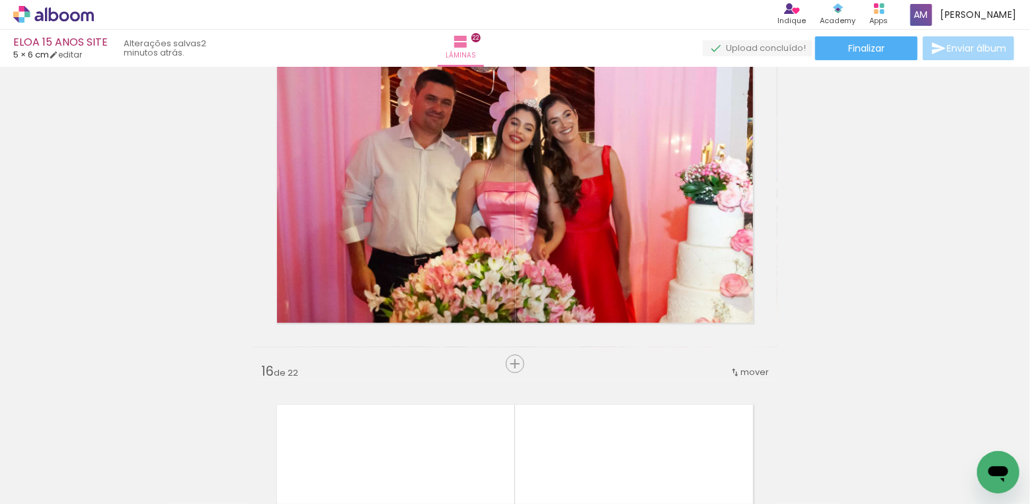
scroll to position [4837, 0]
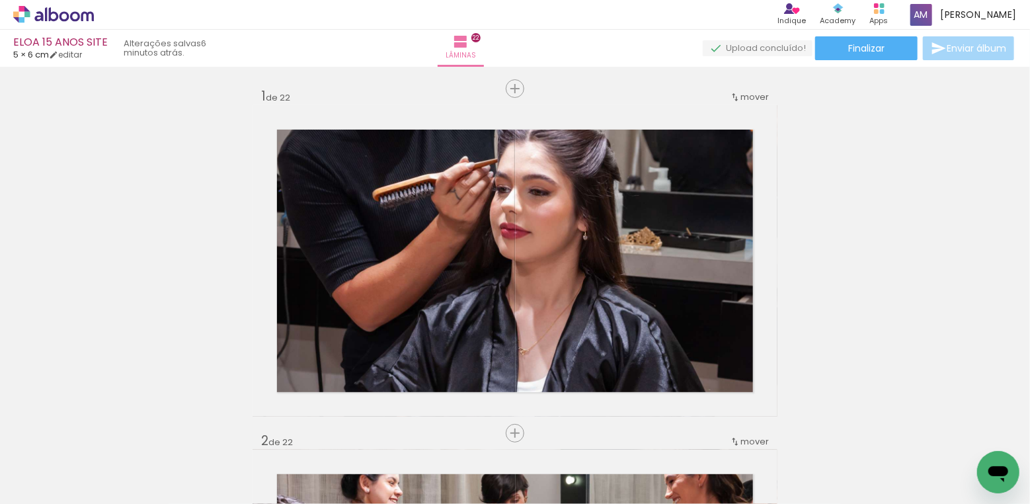
scroll to position [1200, 0]
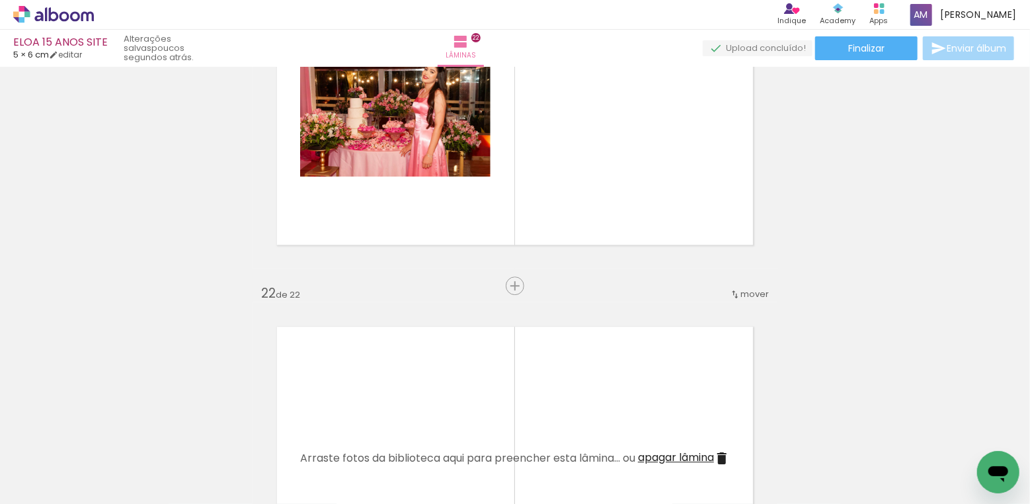
scroll to position [6938, 0]
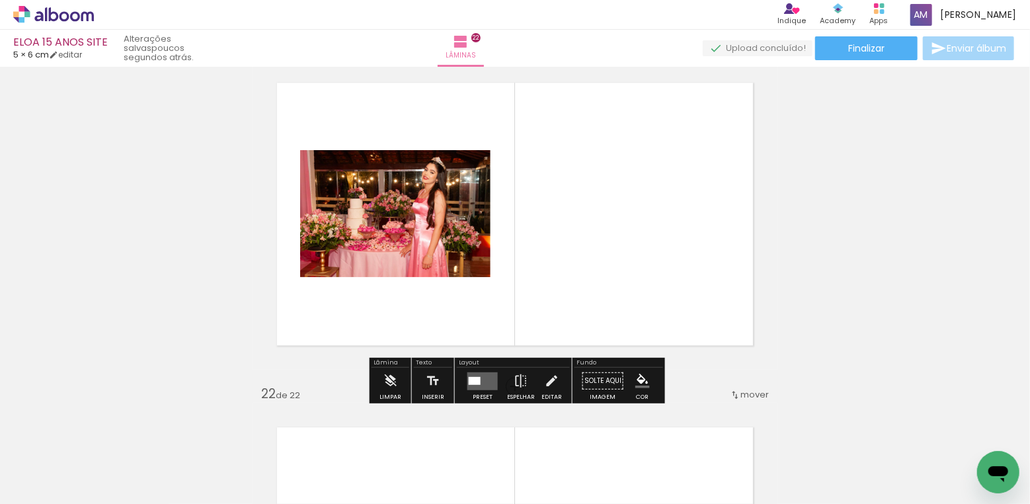
click at [474, 380] on div at bounding box center [475, 380] width 12 height 8
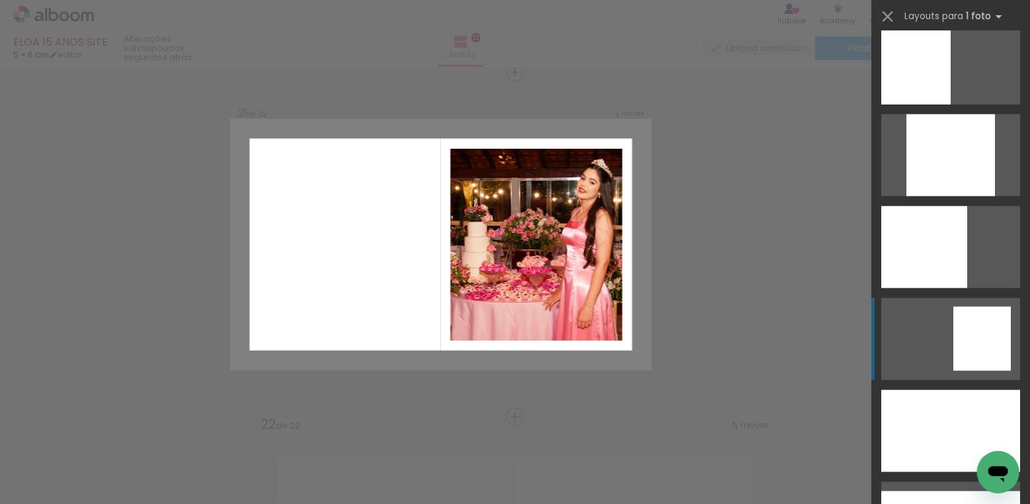
scroll to position [1218, 0]
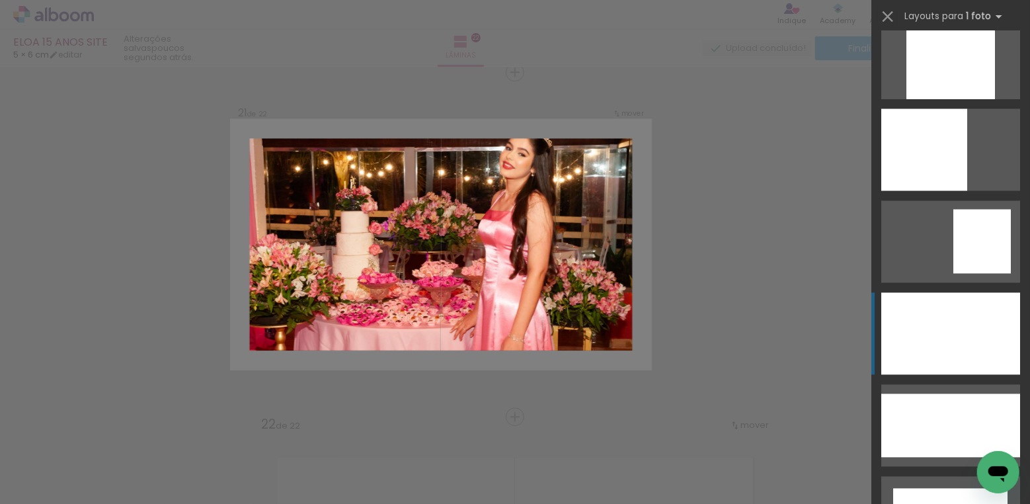
click at [952, 330] on div at bounding box center [951, 334] width 139 height 82
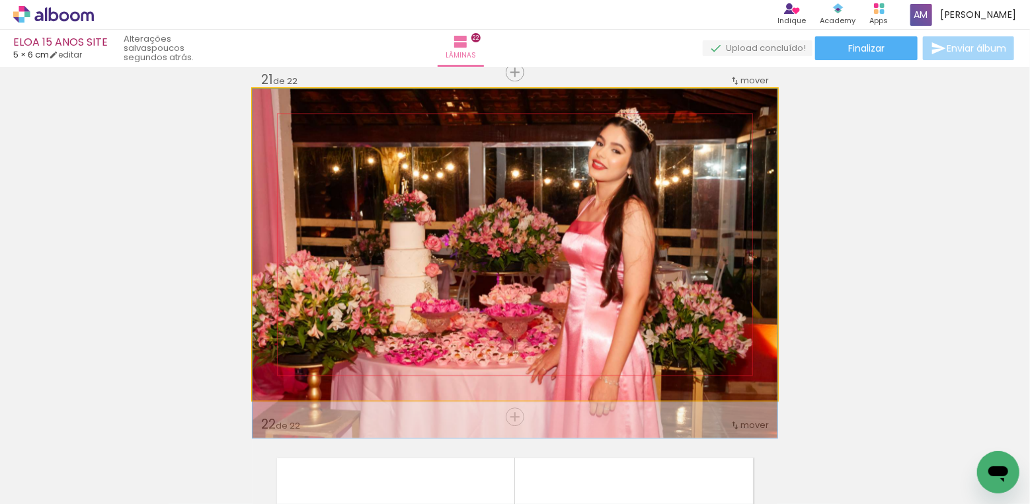
drag, startPoint x: 719, startPoint y: 216, endPoint x: 716, endPoint y: 263, distance: 47.7
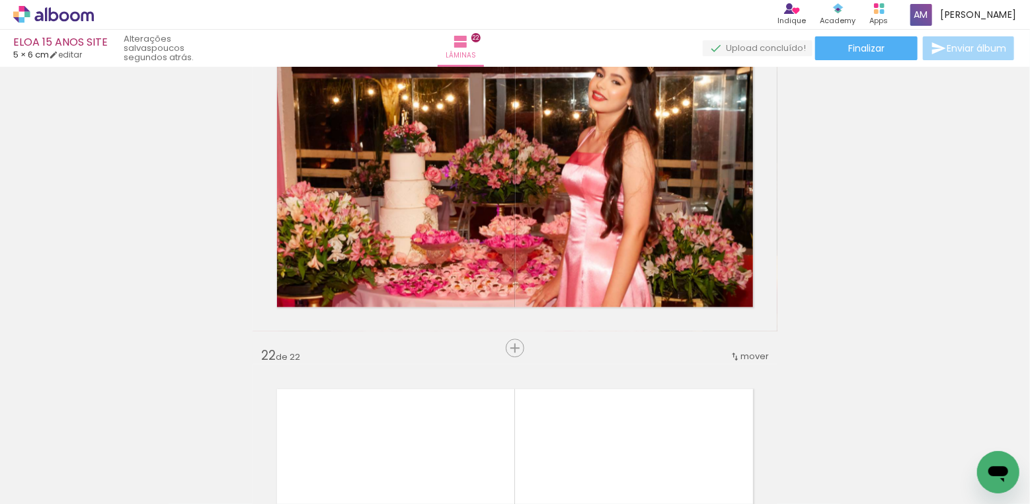
scroll to position [6987, 0]
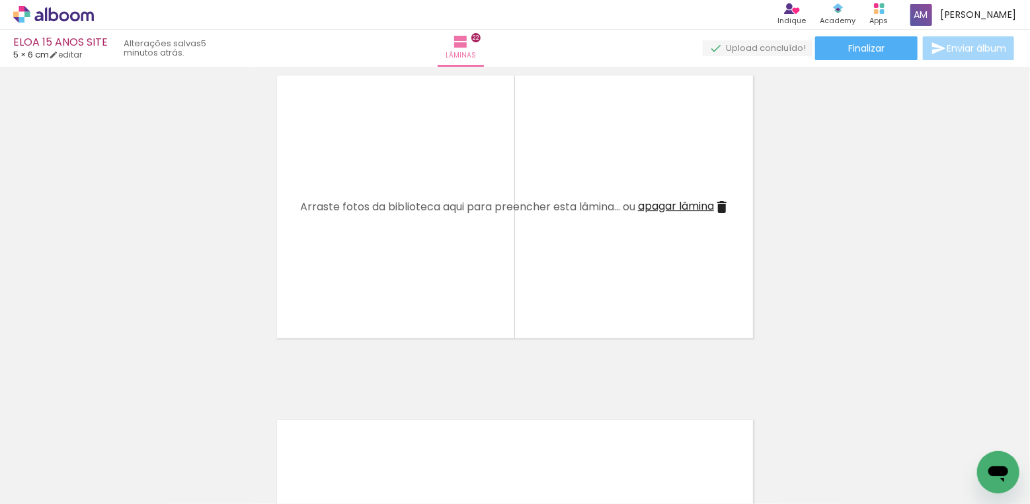
scroll to position [7271, 0]
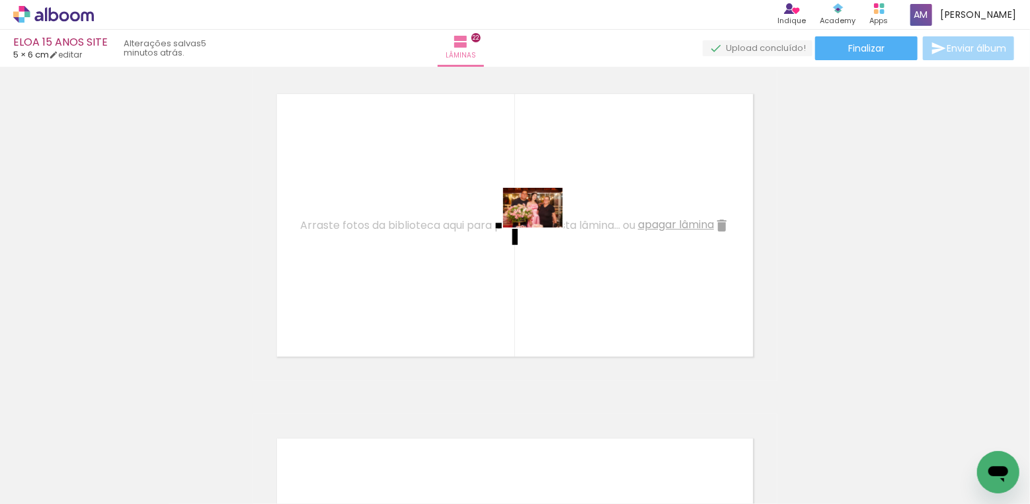
drag, startPoint x: 516, startPoint y: 452, endPoint x: 543, endPoint y: 227, distance: 225.7
click at [543, 227] on quentale-workspace at bounding box center [515, 252] width 1030 height 504
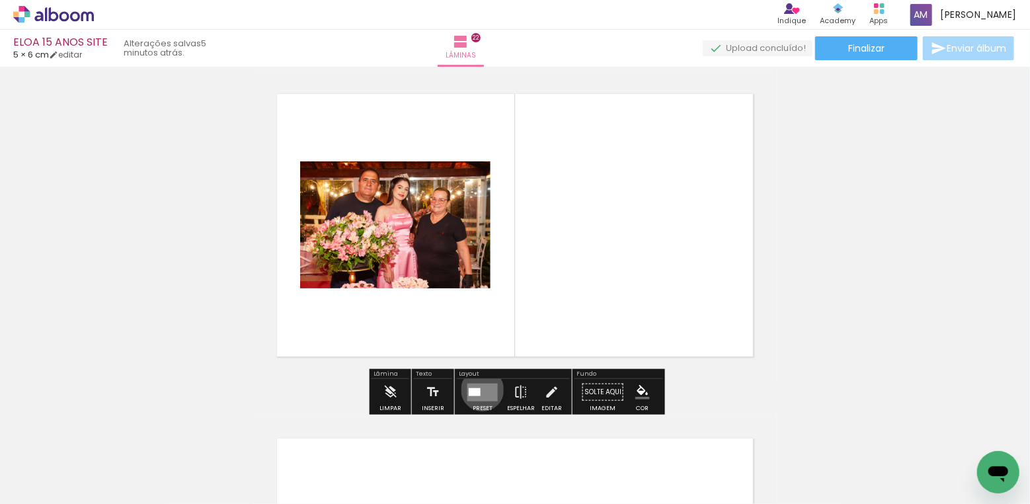
click at [479, 389] on quentale-layouter at bounding box center [483, 392] width 30 height 18
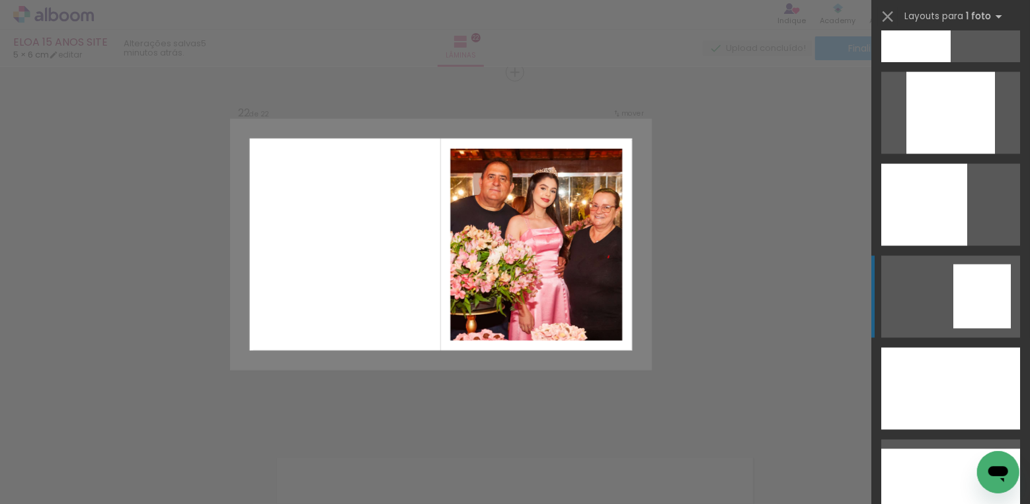
scroll to position [1204, 0]
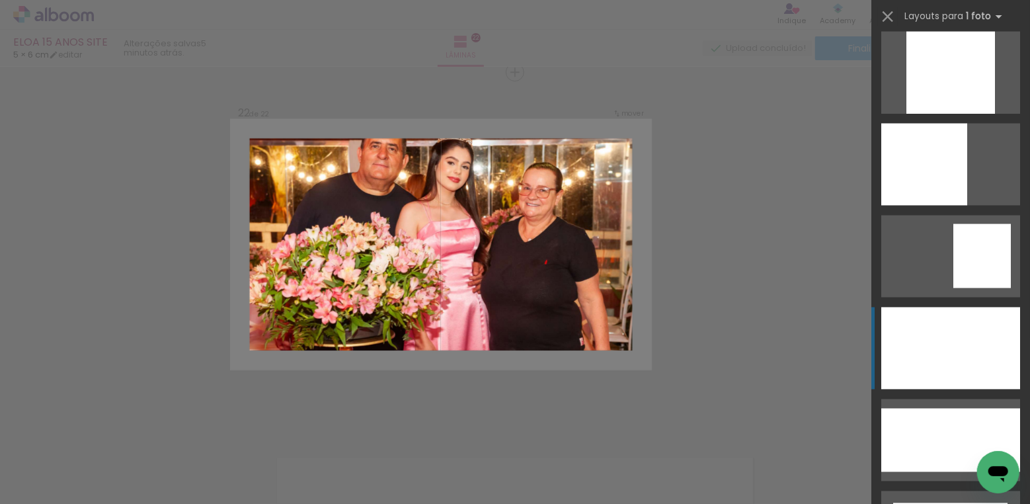
click at [970, 340] on div at bounding box center [951, 349] width 139 height 82
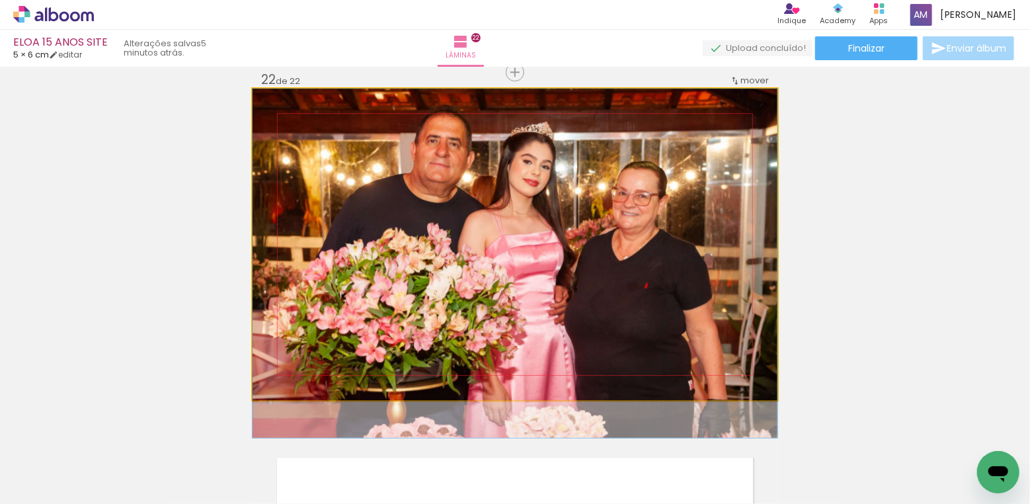
drag, startPoint x: 606, startPoint y: 245, endPoint x: 603, endPoint y: 289, distance: 43.7
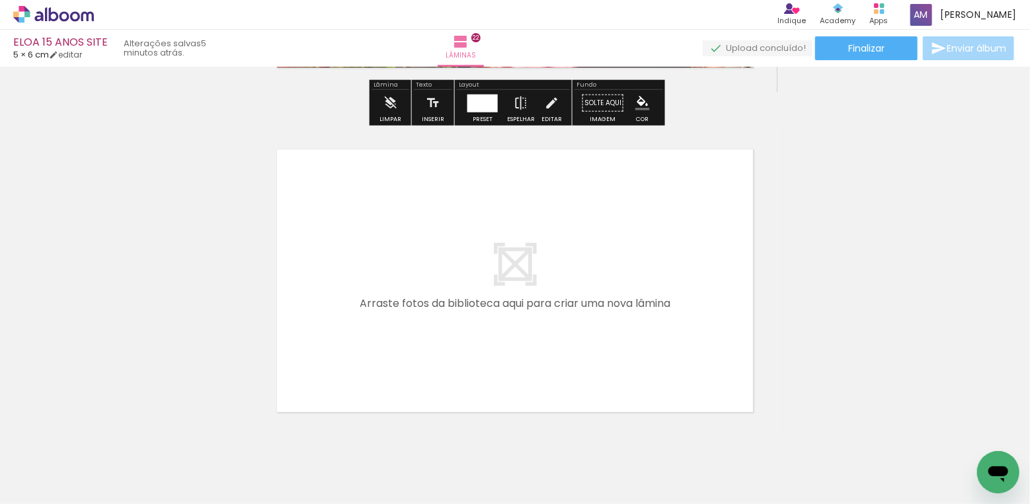
scroll to position [7578, 0]
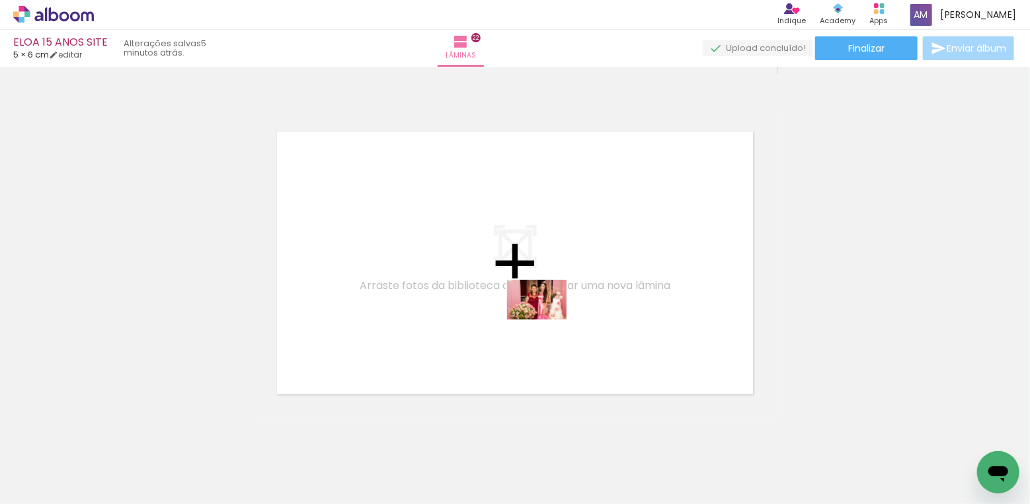
drag, startPoint x: 598, startPoint y: 443, endPoint x: 547, endPoint y: 319, distance: 134.0
click at [547, 319] on quentale-workspace at bounding box center [515, 252] width 1030 height 504
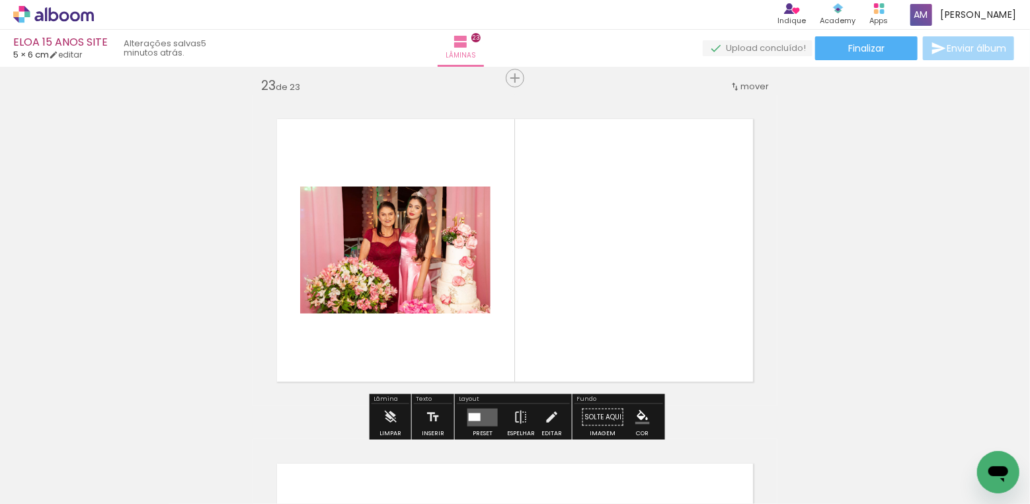
scroll to position [7597, 0]
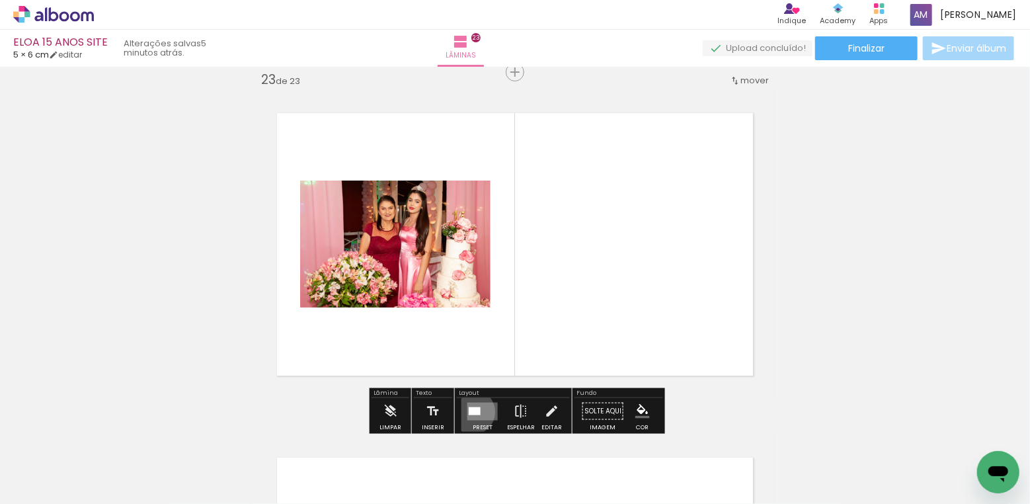
click at [470, 411] on div at bounding box center [475, 411] width 12 height 8
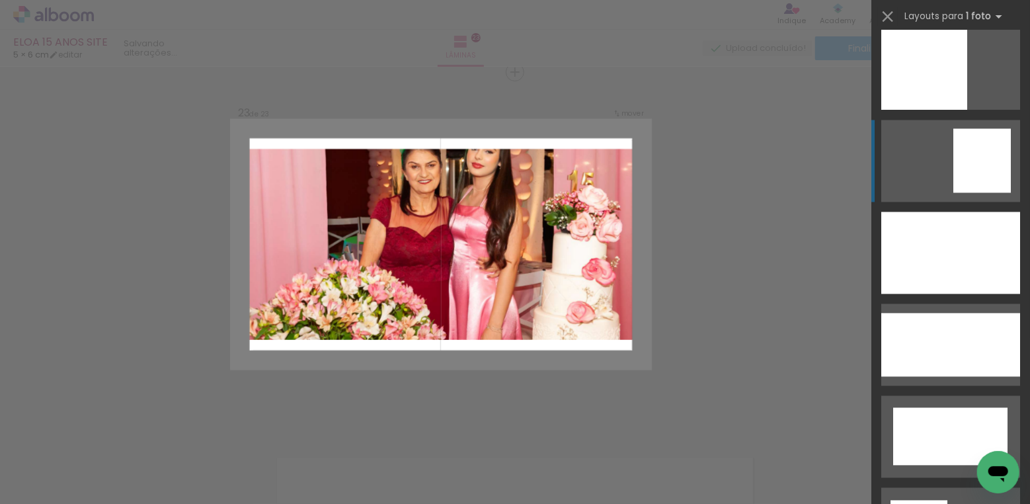
scroll to position [1309, 0]
